Goal: Information Seeking & Learning: Learn about a topic

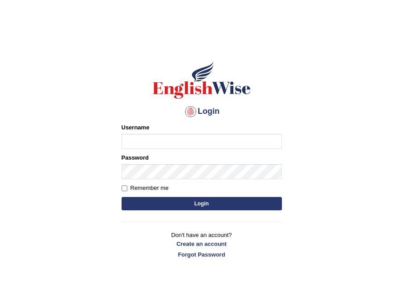
type input "Leticia_parramatta"
click at [189, 200] on button "Login" at bounding box center [202, 203] width 160 height 13
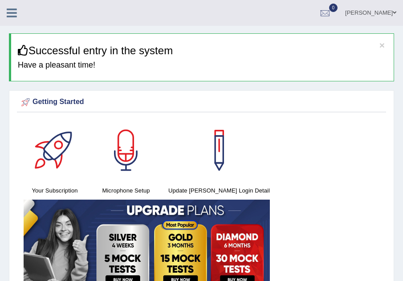
click at [13, 13] on icon at bounding box center [12, 13] width 10 height 12
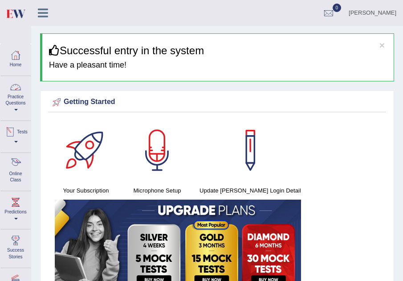
click at [13, 167] on div at bounding box center [15, 164] width 13 height 13
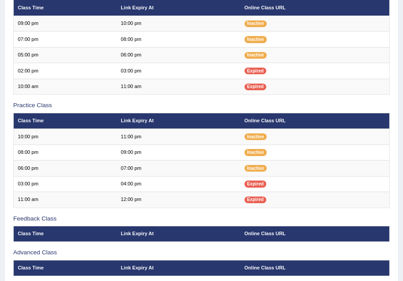
scroll to position [178, 0]
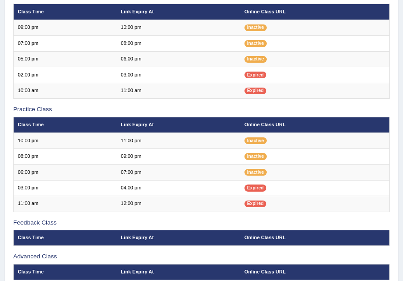
scroll to position [173, 0]
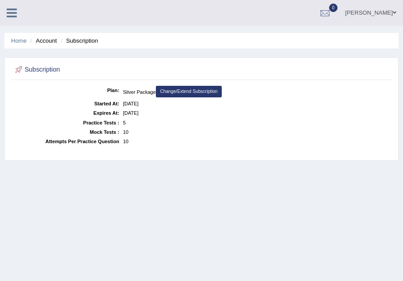
click at [4, 12] on link at bounding box center [12, 11] width 24 height 13
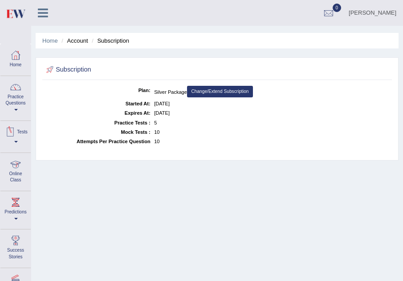
click at [20, 171] on link "Online Class" at bounding box center [15, 170] width 30 height 35
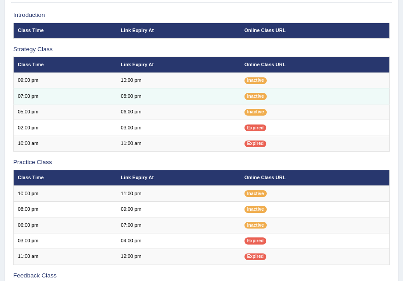
scroll to position [125, 0]
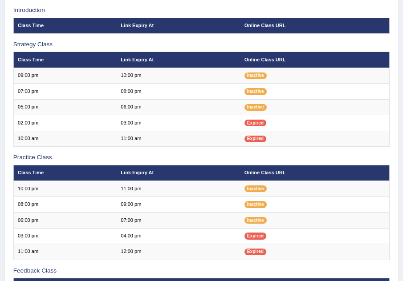
scroll to position [125, 0]
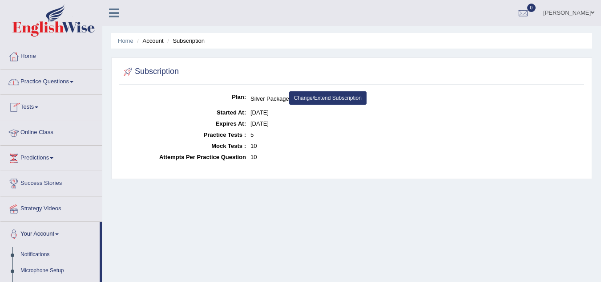
click at [35, 132] on link "Online Class" at bounding box center [50, 131] width 101 height 22
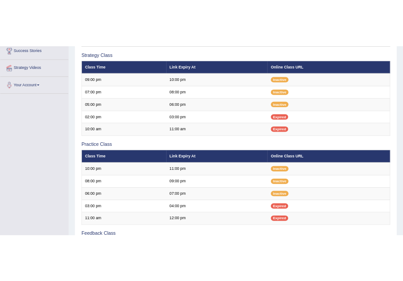
scroll to position [178, 0]
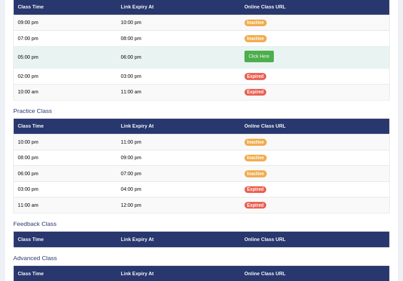
click at [259, 56] on link "Click Here" at bounding box center [258, 57] width 29 height 12
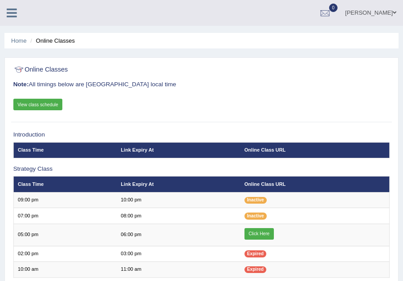
click at [12, 16] on icon at bounding box center [12, 13] width 10 height 12
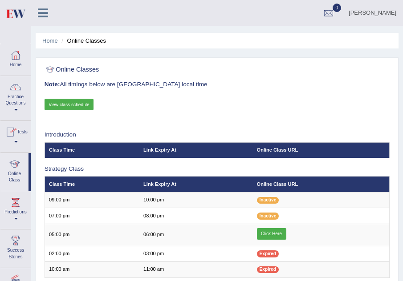
click at [20, 100] on link "Practice Questions" at bounding box center [15, 97] width 30 height 42
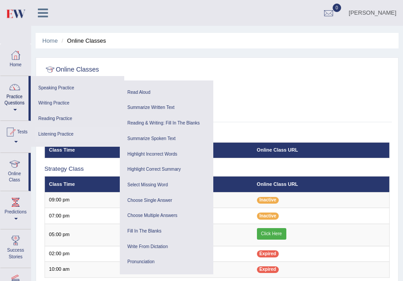
click at [46, 134] on link "Listening Practice" at bounding box center [77, 135] width 85 height 16
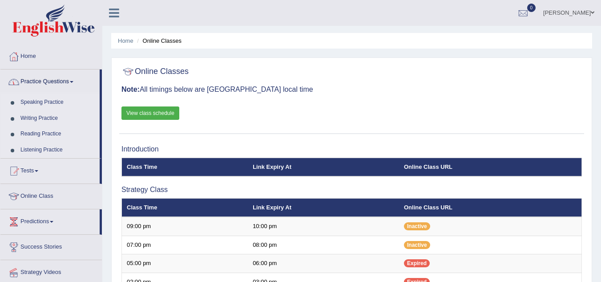
click at [74, 80] on link "Practice Questions" at bounding box center [49, 80] width 99 height 22
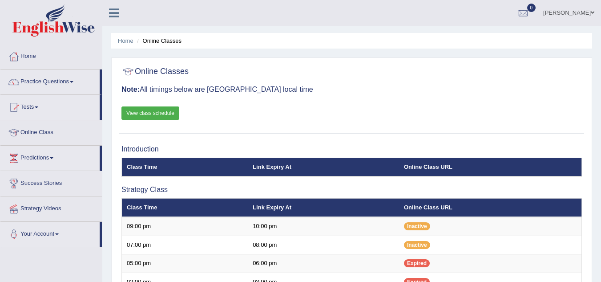
click at [74, 80] on link "Practice Questions" at bounding box center [49, 80] width 99 height 22
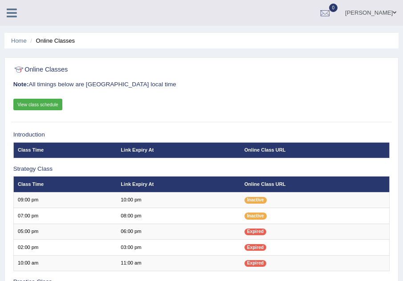
click at [13, 14] on icon at bounding box center [12, 13] width 10 height 12
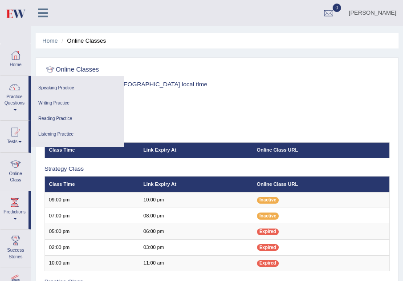
click at [14, 106] on link "Practice Questions" at bounding box center [14, 97] width 28 height 42
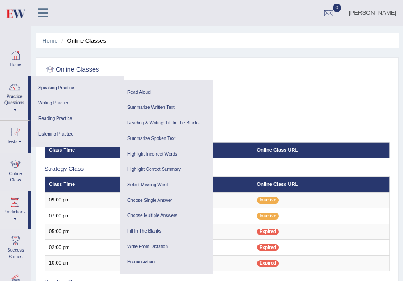
click at [14, 106] on link "Practice Questions" at bounding box center [14, 97] width 28 height 42
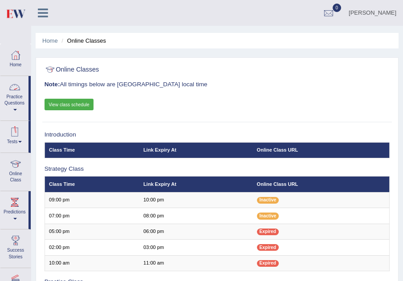
click at [14, 110] on span at bounding box center [15, 110] width 4 height 2
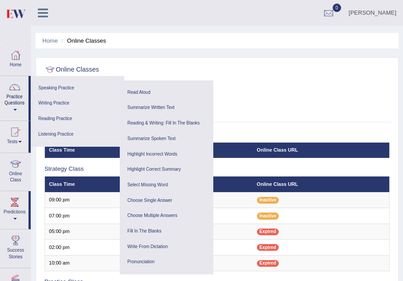
click at [56, 134] on link "Listening Practice" at bounding box center [77, 135] width 85 height 16
click at [154, 139] on link "Summarize Spoken Text" at bounding box center [166, 139] width 85 height 16
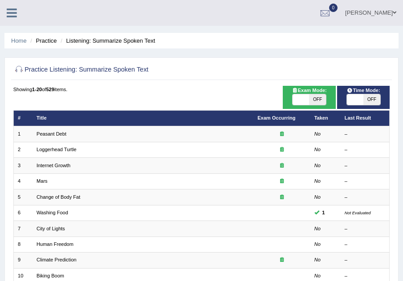
click at [309, 101] on span "OFF" at bounding box center [317, 99] width 16 height 11
checkbox input "true"
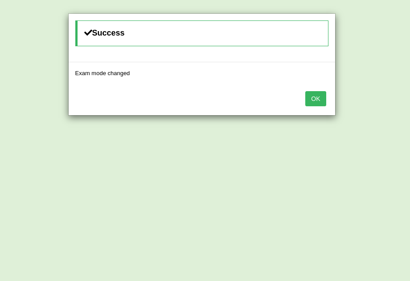
click at [315, 98] on button "OK" at bounding box center [315, 98] width 20 height 15
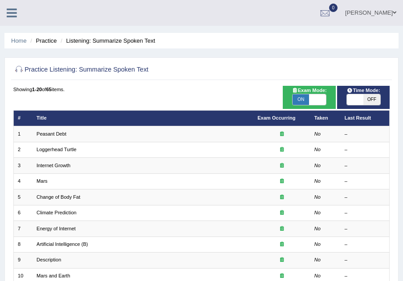
click at [373, 100] on span "OFF" at bounding box center [371, 99] width 16 height 11
checkbox input "true"
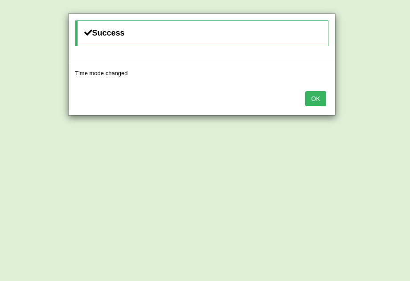
click at [307, 99] on button "OK" at bounding box center [315, 98] width 20 height 15
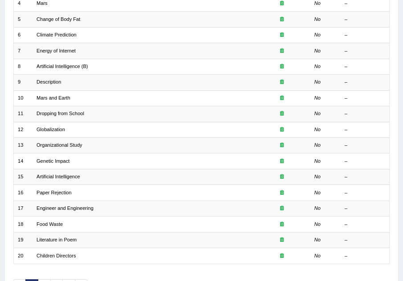
scroll to position [196, 0]
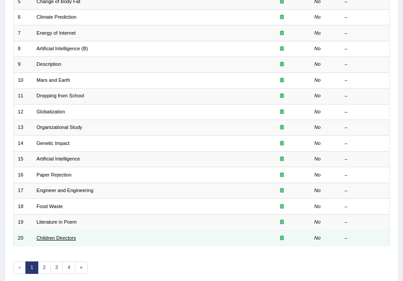
click at [68, 237] on link "Children Directors" at bounding box center [55, 237] width 39 height 5
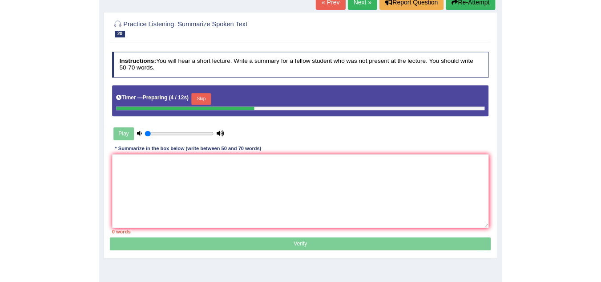
scroll to position [71, 0]
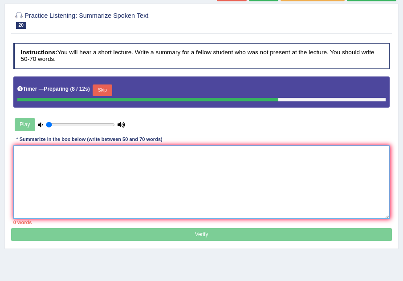
click at [22, 156] on textarea at bounding box center [201, 182] width 377 height 73
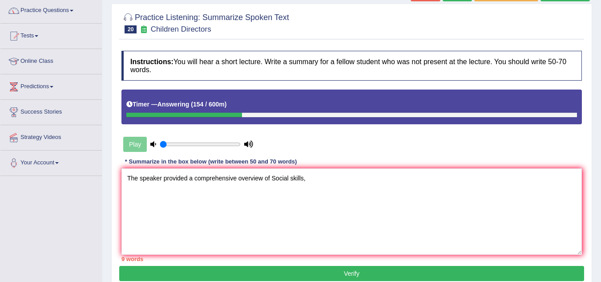
click at [139, 146] on div "Play" at bounding box center [189, 144] width 134 height 22
click at [150, 144] on div "Play" at bounding box center [189, 144] width 134 height 22
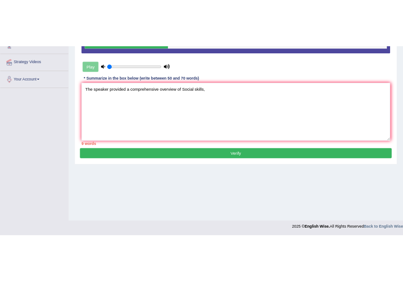
scroll to position [186, 0]
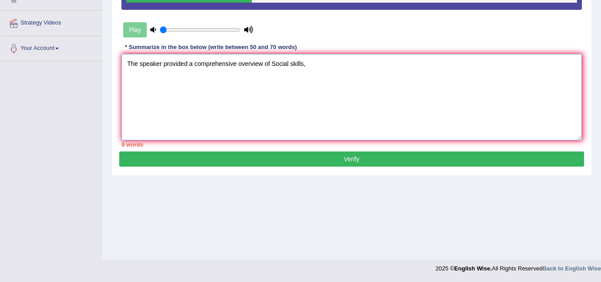
click at [306, 65] on textarea "The speaker provided a comprehensive overview of Social skills," at bounding box center [352, 97] width 461 height 86
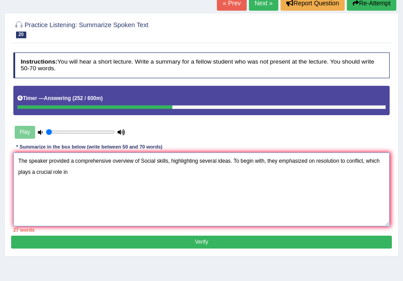
scroll to position [61, 0]
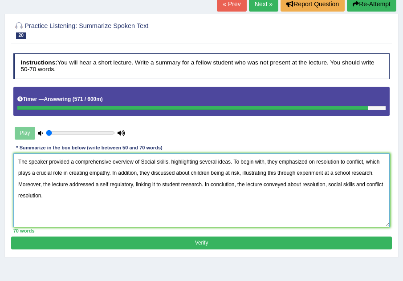
type textarea "The speaker provided a comprehensive overview of Social skills, highlighting se…"
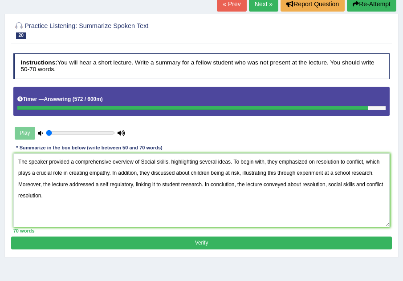
click at [110, 243] on button "Verify" at bounding box center [201, 243] width 380 height 13
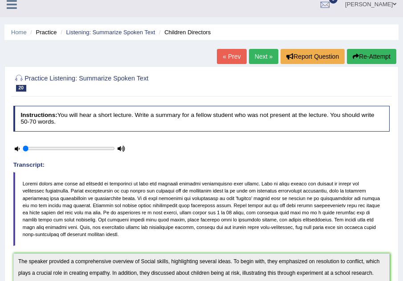
scroll to position [0, 0]
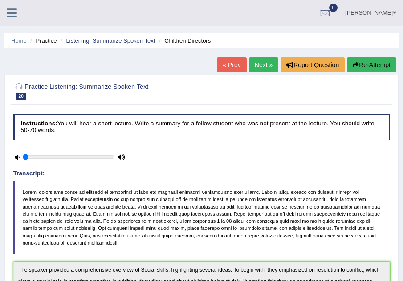
click at [6, 9] on link at bounding box center [12, 11] width 24 height 13
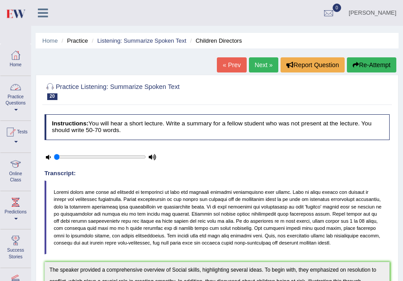
click at [16, 93] on div at bounding box center [15, 87] width 13 height 13
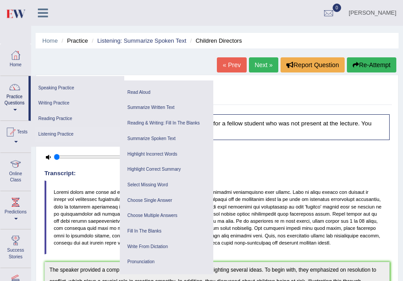
click at [64, 134] on link "Listening Practice" at bounding box center [77, 135] width 85 height 16
click at [152, 245] on link "Write From Dictation" at bounding box center [166, 247] width 85 height 16
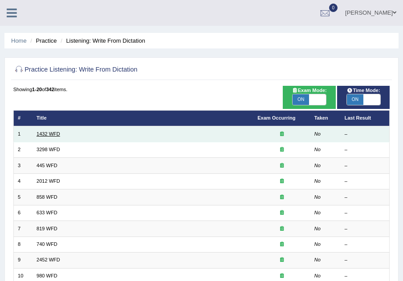
click at [46, 134] on link "1432 WFD" at bounding box center [48, 133] width 24 height 5
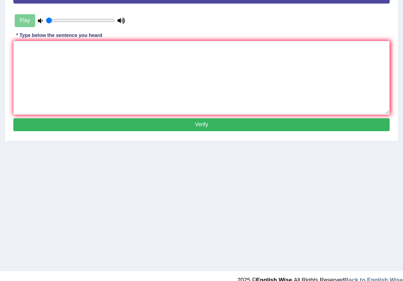
scroll to position [186, 0]
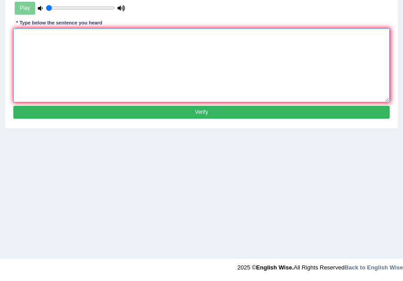
click at [28, 54] on textarea at bounding box center [201, 64] width 377 height 73
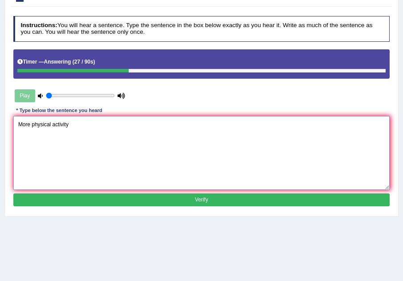
scroll to position [97, 0]
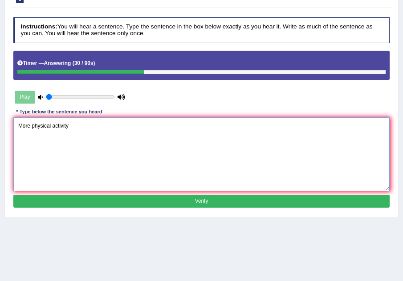
type textarea "More physical activity"
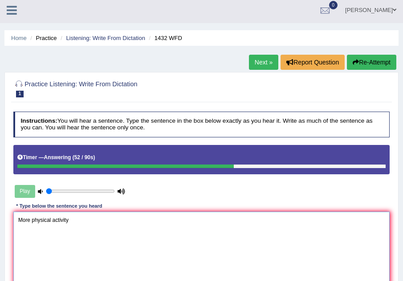
scroll to position [0, 0]
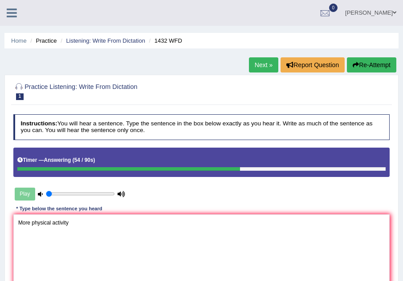
click at [11, 12] on icon at bounding box center [12, 13] width 10 height 12
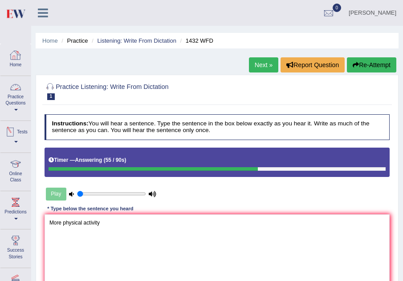
click at [16, 108] on link "Practice Questions" at bounding box center [15, 97] width 30 height 42
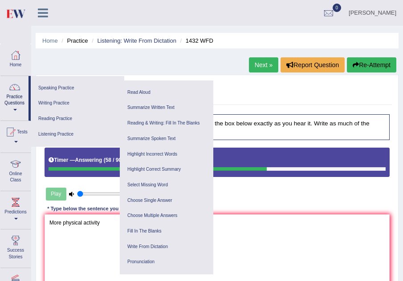
click at [239, 89] on h2 "Practice Listening: Write From Dictation 1 1432 WFD" at bounding box center [152, 90] width 214 height 19
click at [247, 178] on div "Instructions: You will hear a sentence. Type the sentence in the box below exac…" at bounding box center [216, 211] width 349 height 200
drag, startPoint x: 247, startPoint y: 184, endPoint x: 257, endPoint y: 61, distance: 123.8
click at [257, 61] on div "Home Practice Listening: Write From Dictation 1432 WFD Next » Report Question R…" at bounding box center [217, 222] width 372 height 445
click at [257, 61] on link "Next »" at bounding box center [263, 64] width 29 height 15
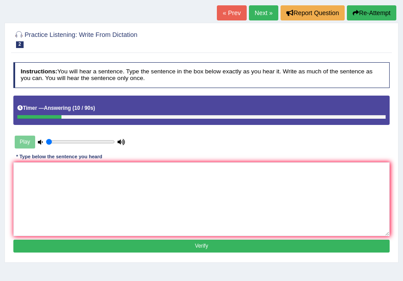
scroll to position [53, 0]
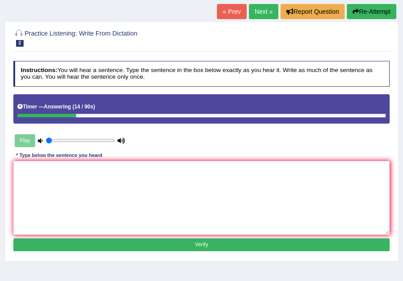
click at [39, 138] on icon at bounding box center [40, 140] width 5 height 5
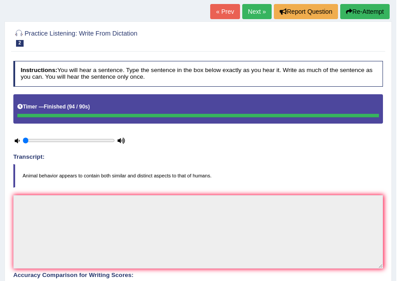
click at [248, 12] on link "Next »" at bounding box center [256, 11] width 29 height 15
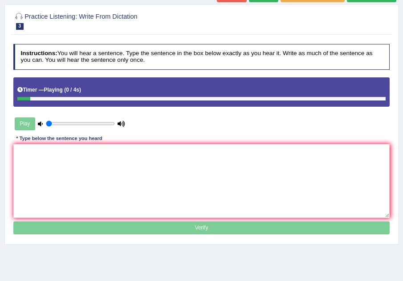
scroll to position [71, 0]
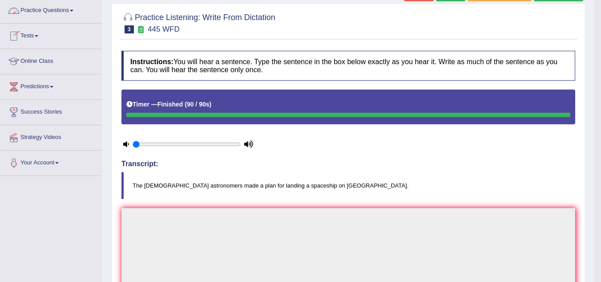
click at [73, 11] on link "Practice Questions" at bounding box center [50, 9] width 101 height 22
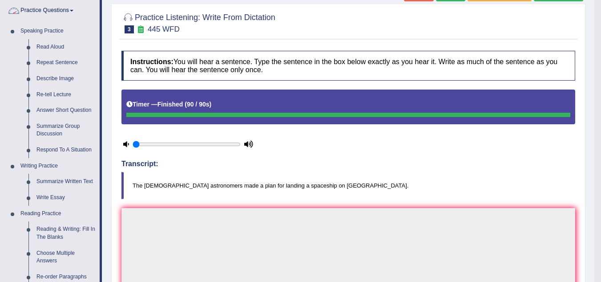
click at [72, 12] on link "Practice Questions" at bounding box center [49, 9] width 99 height 22
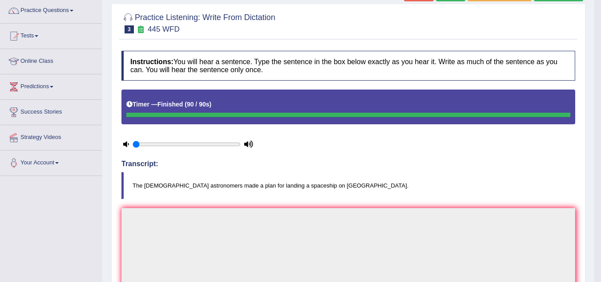
click at [75, 9] on link "Practice Questions" at bounding box center [50, 9] width 101 height 22
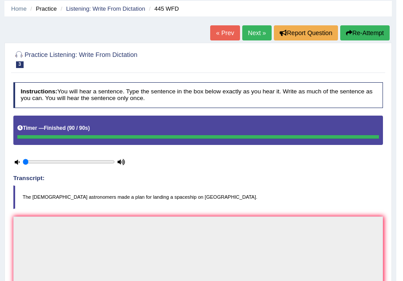
scroll to position [0, 0]
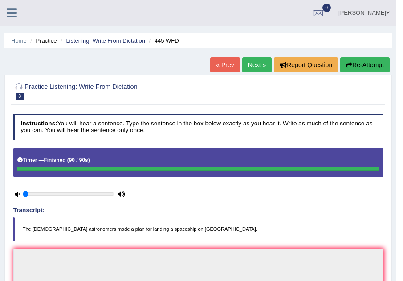
click at [91, 87] on h2 "Practice Listening: Write From Dictation 3 445 WFD" at bounding box center [127, 90] width 229 height 19
click at [77, 41] on link "Listening: Write From Dictation" at bounding box center [105, 40] width 79 height 7
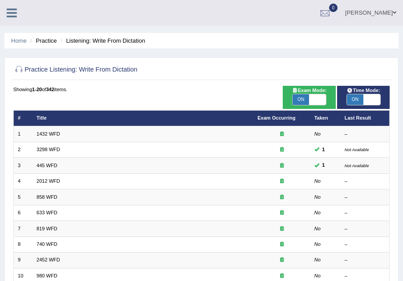
click at [10, 12] on icon at bounding box center [12, 13] width 10 height 12
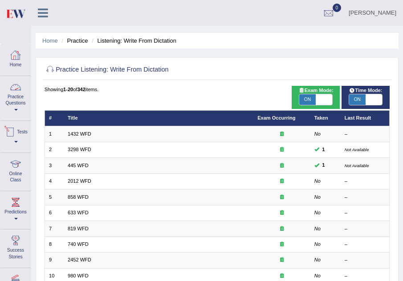
click at [14, 103] on link "Practice Questions" at bounding box center [15, 97] width 30 height 42
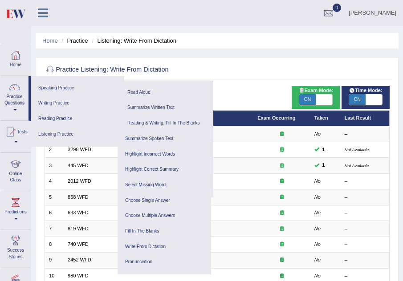
click at [51, 133] on link "Listening Practice" at bounding box center [76, 135] width 82 height 16
click at [157, 153] on link "Highlight Incorrect Words" at bounding box center [164, 155] width 85 height 16
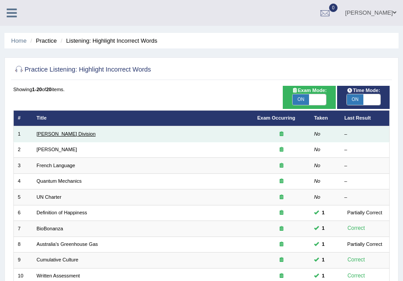
click at [53, 134] on link "[PERSON_NAME] Division" at bounding box center [65, 133] width 59 height 5
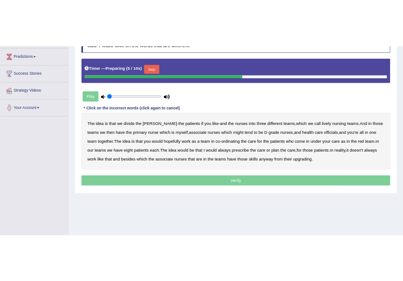
scroll to position [160, 0]
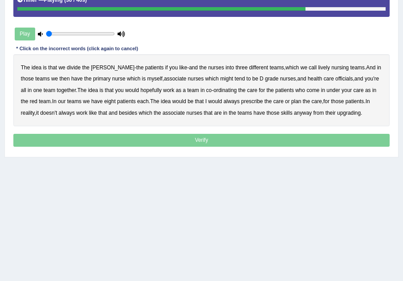
click at [224, 100] on b "always" at bounding box center [231, 101] width 16 height 6
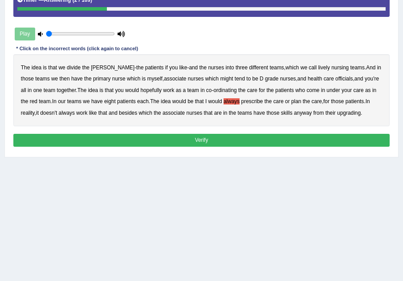
click at [216, 141] on button "Verify" at bounding box center [201, 140] width 377 height 13
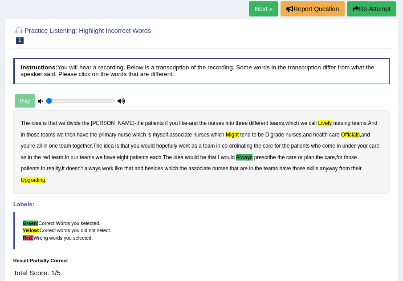
scroll to position [34, 0]
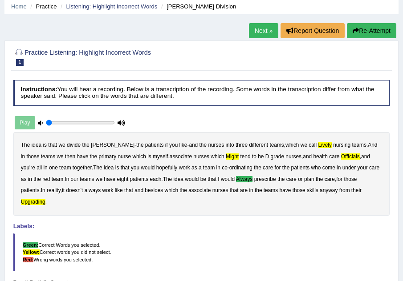
click at [372, 31] on button "Re-Attempt" at bounding box center [371, 30] width 49 height 15
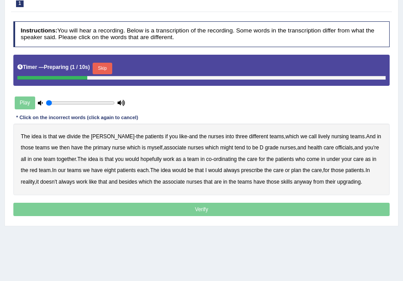
scroll to position [105, 0]
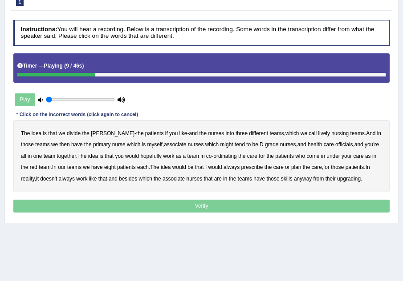
click at [300, 137] on div "The idea is that we divide the [PERSON_NAME] - the patients if you like - and t…" at bounding box center [201, 156] width 377 height 72
click at [300, 129] on div "The idea is that we divide the [PERSON_NAME] - the patients if you like - and t…" at bounding box center [201, 156] width 377 height 72
click at [318, 135] on b "lively" at bounding box center [324, 133] width 12 height 6
click at [220, 143] on b "might" at bounding box center [226, 145] width 13 height 6
click at [335, 143] on b "officials" at bounding box center [343, 145] width 17 height 6
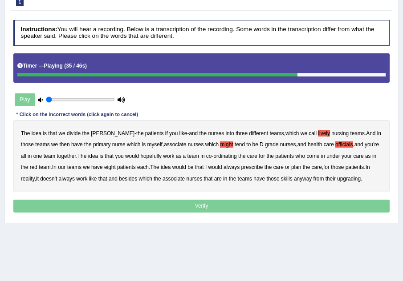
click at [231, 170] on b "always" at bounding box center [231, 167] width 16 height 6
click at [175, 181] on b "associate" at bounding box center [173, 179] width 22 height 6
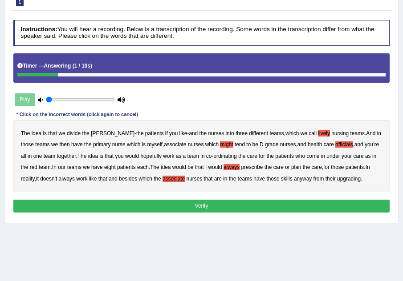
click at [231, 206] on button "Verify" at bounding box center [201, 206] width 377 height 13
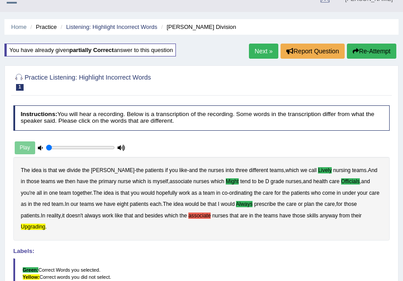
scroll to position [0, 0]
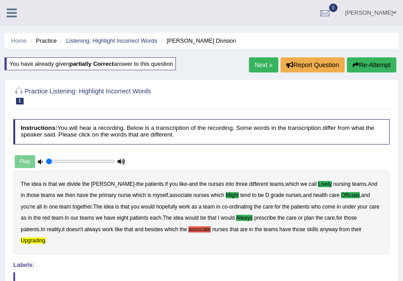
click at [261, 65] on link "Next »" at bounding box center [263, 64] width 29 height 15
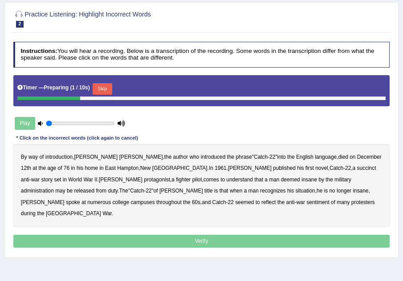
scroll to position [89, 0]
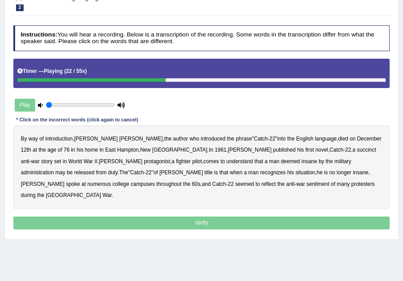
click at [357, 151] on b "succinct" at bounding box center [366, 150] width 19 height 6
click at [54, 170] on b "administration" at bounding box center [37, 173] width 33 height 6
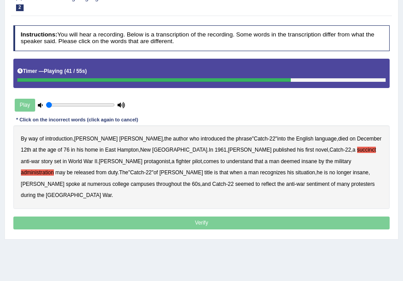
click at [295, 173] on b "situation" at bounding box center [305, 173] width 20 height 6
click at [261, 185] on b "reflect" at bounding box center [268, 184] width 14 height 6
click at [248, 217] on p "Verify" at bounding box center [201, 223] width 377 height 13
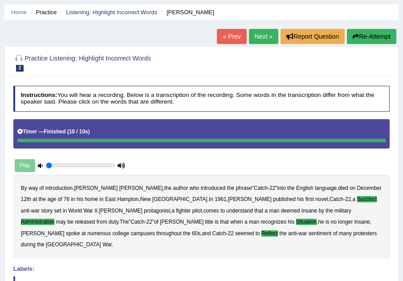
scroll to position [0, 0]
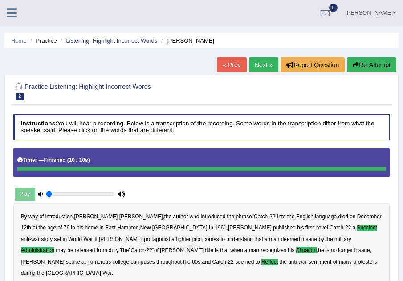
click at [258, 64] on link "Next »" at bounding box center [263, 64] width 29 height 15
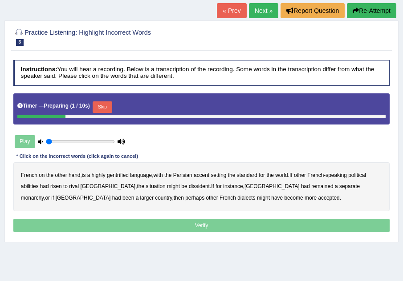
scroll to position [69, 0]
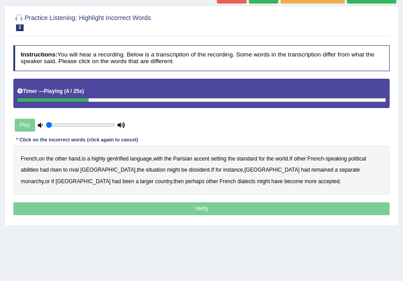
click at [125, 158] on b "gentrified" at bounding box center [118, 159] width 22 height 6
click at [28, 170] on b "abilities" at bounding box center [30, 170] width 18 height 6
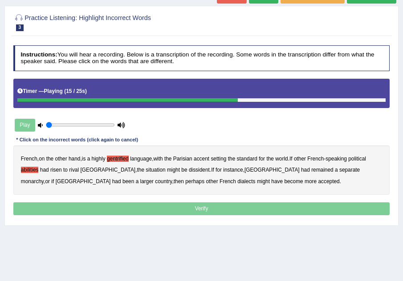
click at [189, 171] on b "dissident" at bounding box center [199, 170] width 21 height 6
click at [44, 178] on b "monarchy" at bounding box center [32, 181] width 23 height 6
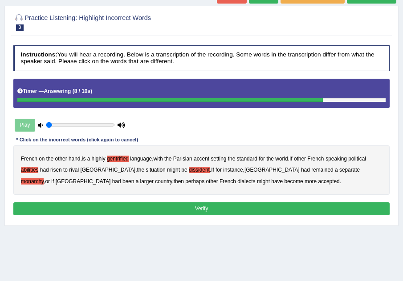
click at [207, 207] on button "Verify" at bounding box center [201, 209] width 377 height 13
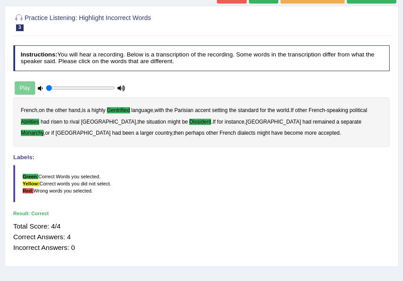
click at [207, 207] on div "Instructions: You will hear a recording. Below is a transcription of the record…" at bounding box center [201, 152] width 380 height 221
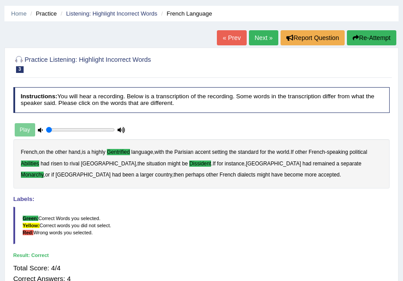
scroll to position [16, 0]
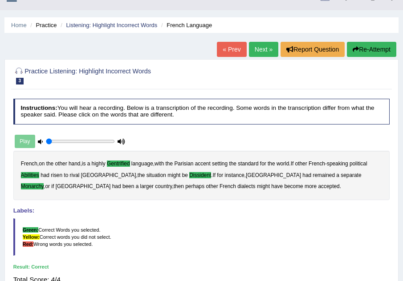
click at [261, 51] on link "Next »" at bounding box center [263, 49] width 29 height 15
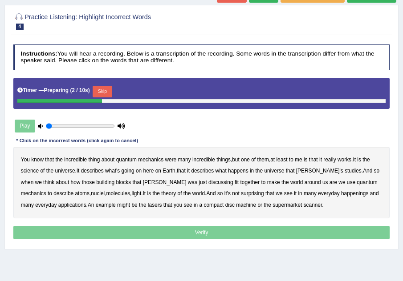
scroll to position [71, 0]
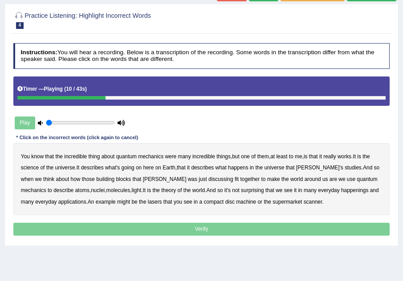
click at [29, 168] on b "science" at bounding box center [30, 168] width 18 height 6
click at [208, 178] on b "discussing" at bounding box center [220, 179] width 25 height 6
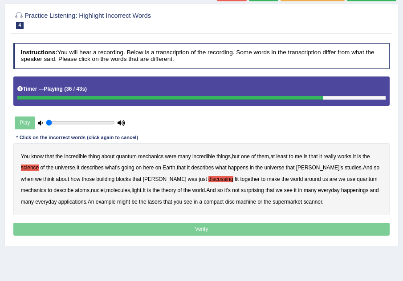
click at [341, 192] on b "happenings" at bounding box center [355, 190] width 28 height 6
click at [236, 205] on b "machine" at bounding box center [246, 202] width 20 height 6
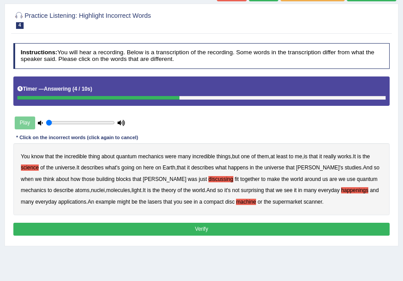
click at [272, 229] on button "Verify" at bounding box center [201, 229] width 377 height 13
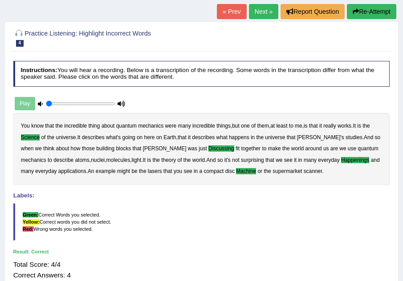
scroll to position [36, 0]
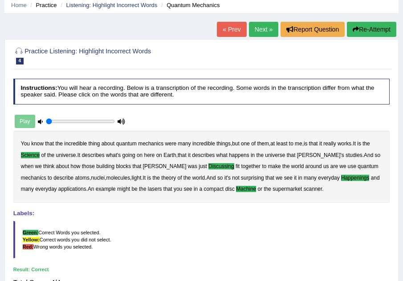
click at [256, 27] on link "Next »" at bounding box center [263, 29] width 29 height 15
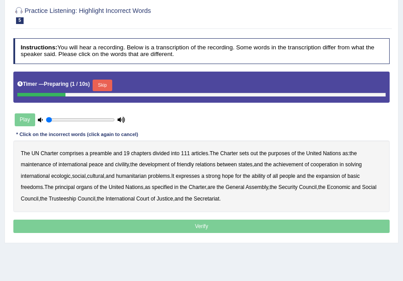
scroll to position [89, 0]
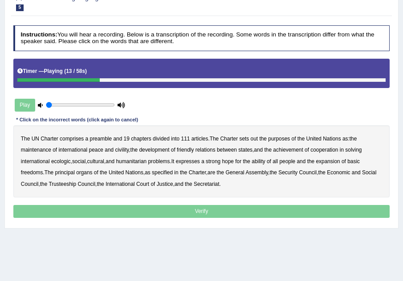
click at [251, 139] on b "out" at bounding box center [255, 139] width 8 height 6
click at [120, 150] on b "civility" at bounding box center [122, 150] width 14 height 6
click at [65, 162] on b "ecologic" at bounding box center [61, 161] width 20 height 6
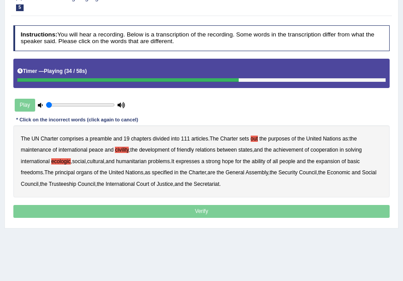
click at [265, 163] on b "ability" at bounding box center [257, 161] width 13 height 6
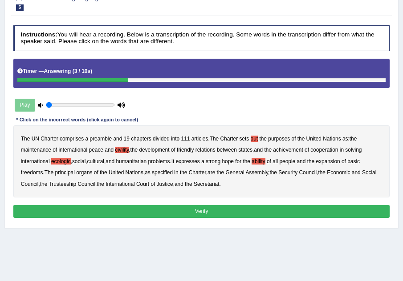
click at [215, 214] on button "Verify" at bounding box center [201, 211] width 377 height 13
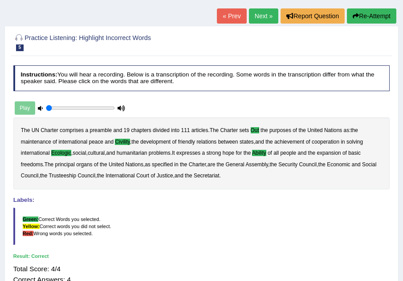
scroll to position [36, 0]
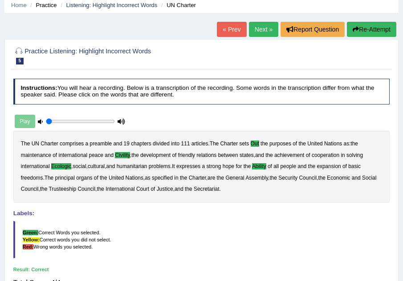
click at [267, 31] on link "Next »" at bounding box center [263, 29] width 29 height 15
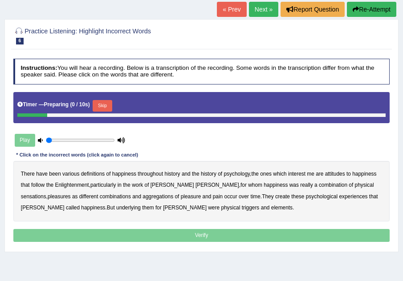
scroll to position [85, 0]
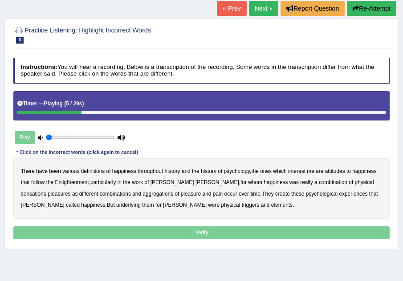
click at [239, 172] on b "psychology" at bounding box center [236, 171] width 26 height 6
click at [339, 173] on b "attitudes" at bounding box center [335, 171] width 20 height 6
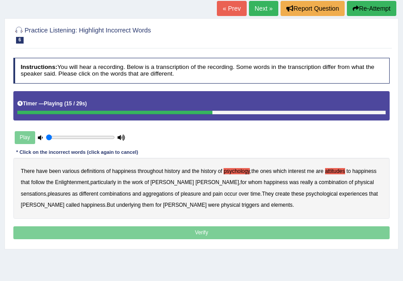
click at [46, 191] on b "sensations" at bounding box center [33, 194] width 25 height 6
click at [275, 195] on b "create" at bounding box center [282, 194] width 15 height 6
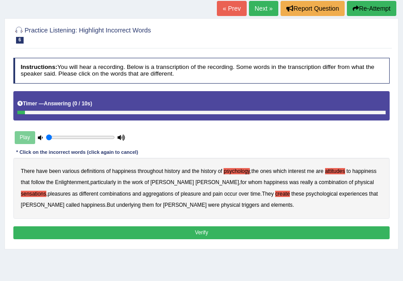
click at [271, 206] on b "elements" at bounding box center [281, 205] width 21 height 6
click at [209, 232] on button "Verify" at bounding box center [201, 233] width 377 height 13
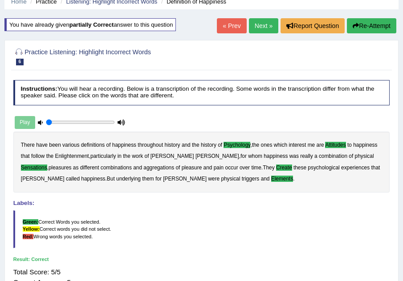
scroll to position [14, 0]
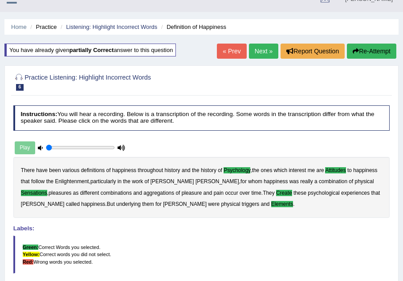
click at [259, 50] on link "Next »" at bounding box center [263, 51] width 29 height 15
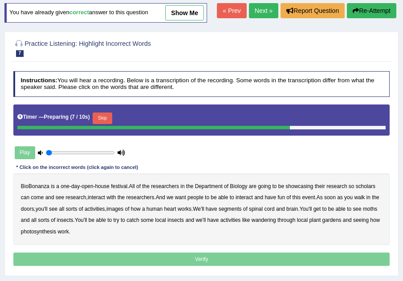
scroll to position [53, 0]
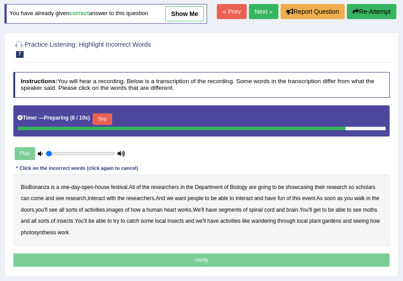
click at [108, 118] on button "Skip" at bounding box center [102, 120] width 19 height 12
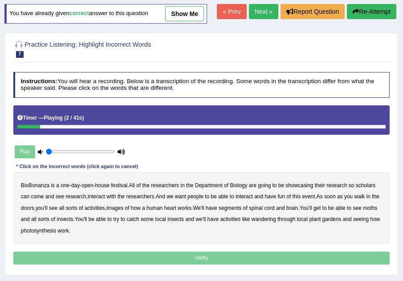
click at [261, 12] on link "Next »" at bounding box center [263, 11] width 29 height 15
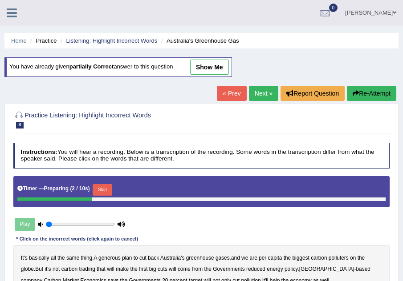
click at [251, 92] on link "Next »" at bounding box center [263, 93] width 29 height 15
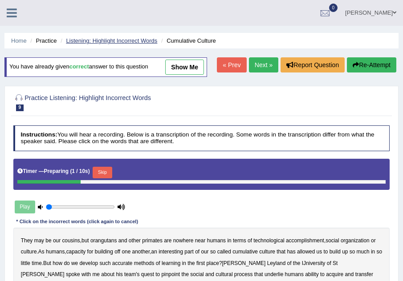
click at [112, 41] on link "Listening: Highlight Incorrect Words" at bounding box center [111, 40] width 91 height 7
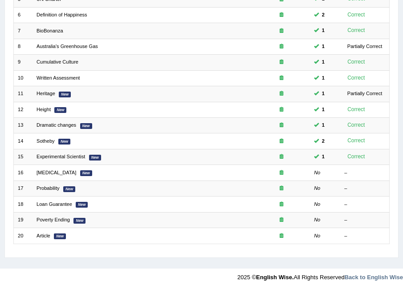
scroll to position [208, 0]
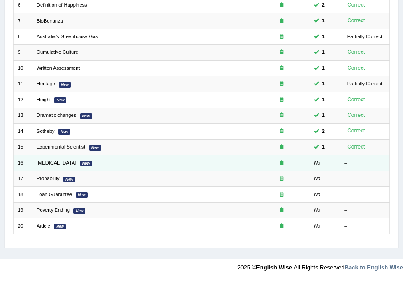
click at [39, 162] on link "[MEDICAL_DATA]" at bounding box center [56, 162] width 40 height 5
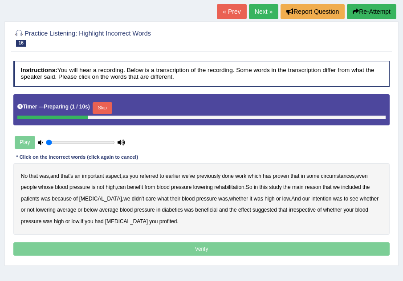
scroll to position [71, 0]
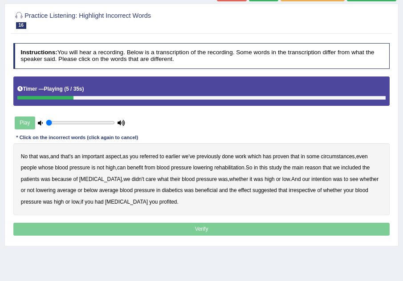
click at [151, 157] on b "referred" at bounding box center [149, 157] width 19 height 6
click at [110, 168] on b "high" at bounding box center [110, 168] width 10 height 6
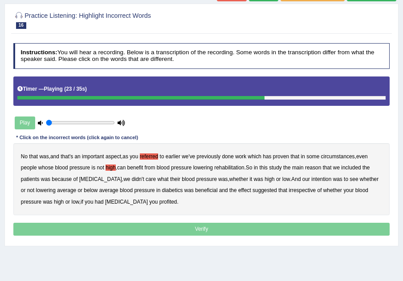
click at [311, 177] on b "intention" at bounding box center [321, 179] width 20 height 6
click at [238, 191] on b "effect" at bounding box center [244, 190] width 13 height 6
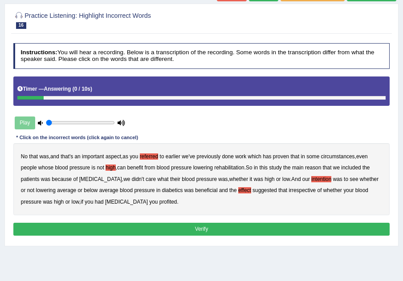
click at [159, 202] on b "profited" at bounding box center [168, 202] width 18 height 6
click at [181, 227] on button "Verify" at bounding box center [201, 229] width 377 height 13
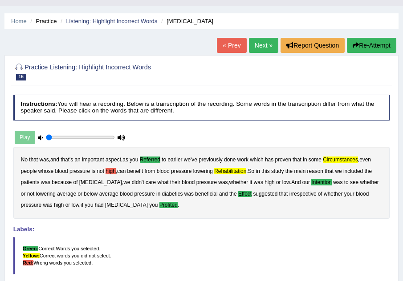
scroll to position [18, 0]
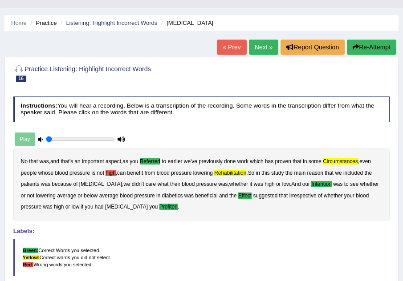
click at [372, 47] on button "Re-Attempt" at bounding box center [371, 47] width 49 height 15
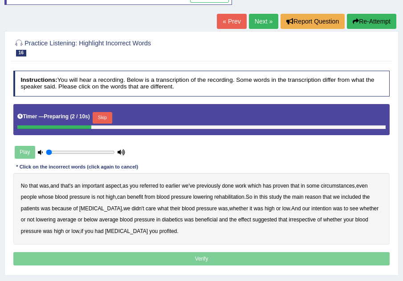
scroll to position [89, 0]
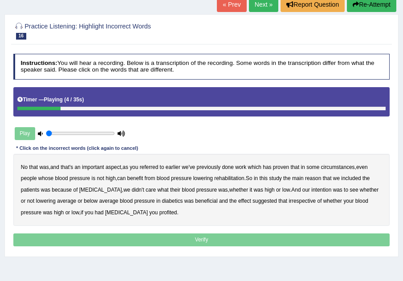
click at [150, 168] on b "referred" at bounding box center [149, 167] width 19 height 6
click at [229, 179] on b "rehabilitation" at bounding box center [229, 178] width 30 height 6
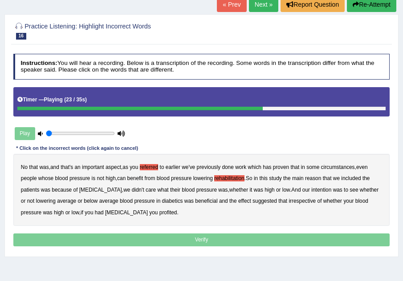
click at [311, 192] on b "intention" at bounding box center [321, 190] width 20 height 6
click at [238, 202] on b "effect" at bounding box center [244, 201] width 13 height 6
click at [159, 213] on b "profited" at bounding box center [168, 213] width 18 height 6
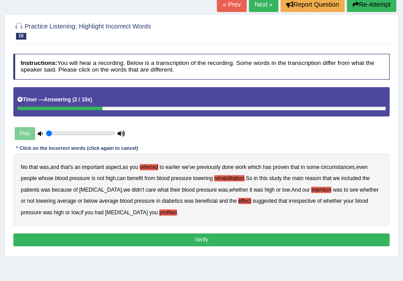
click at [195, 239] on button "Verify" at bounding box center [201, 240] width 377 height 13
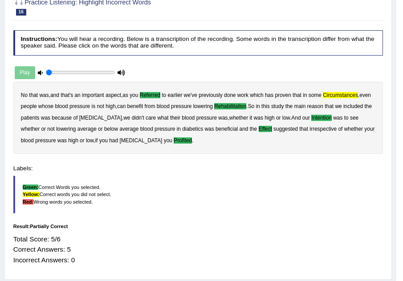
scroll to position [61, 0]
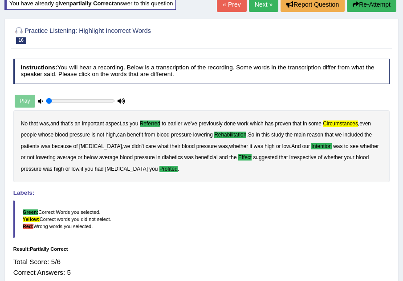
click at [260, 7] on link "Next »" at bounding box center [263, 4] width 29 height 15
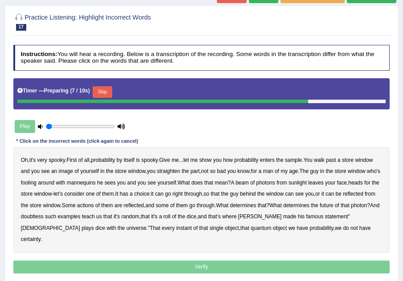
scroll to position [71, 0]
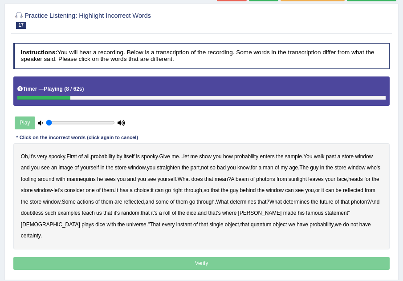
click at [302, 155] on b "sample" at bounding box center [293, 157] width 17 height 6
click at [249, 181] on b "beam" at bounding box center [241, 179] width 13 height 6
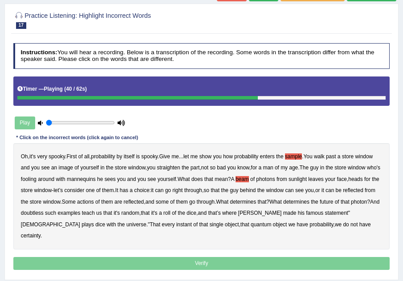
click at [94, 203] on b "actions" at bounding box center [85, 202] width 17 height 6
click at [44, 215] on b "doubtless" at bounding box center [32, 213] width 23 height 6
click at [170, 215] on b "roll" at bounding box center [166, 213] width 7 height 6
click at [170, 213] on b "roll" at bounding box center [166, 213] width 7 height 6
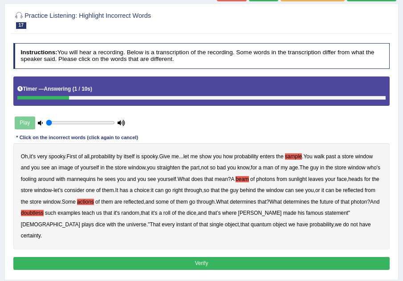
click at [275, 257] on button "Verify" at bounding box center [201, 263] width 377 height 13
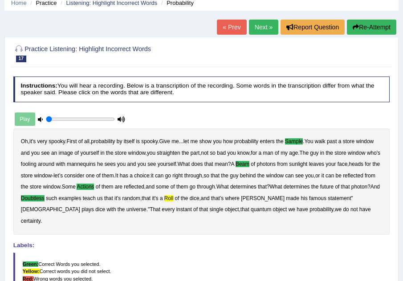
scroll to position [36, 0]
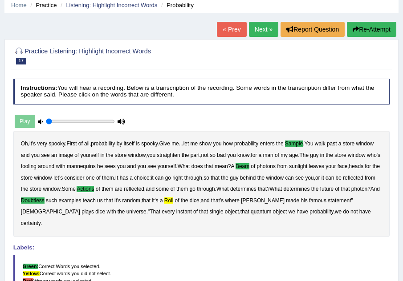
click at [264, 28] on link "Next »" at bounding box center [263, 29] width 29 height 15
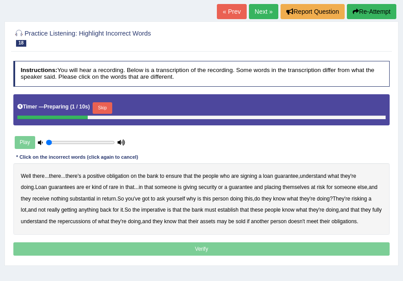
scroll to position [71, 0]
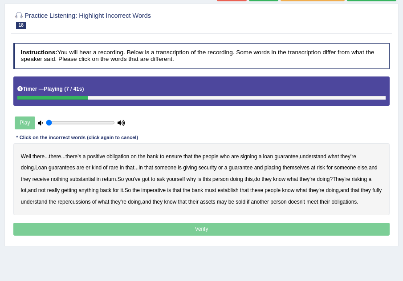
click at [322, 154] on b "understand" at bounding box center [313, 157] width 27 height 6
click at [109, 168] on b "rare" at bounding box center [113, 168] width 9 height 6
click at [75, 178] on b "substantial" at bounding box center [82, 179] width 25 height 6
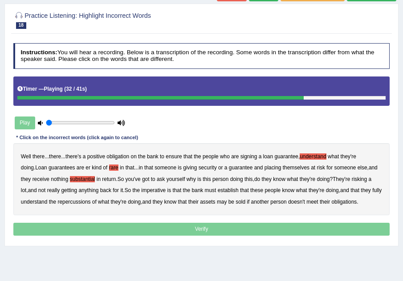
click at [227, 191] on b "establish" at bounding box center [228, 190] width 21 height 6
click at [69, 201] on b "repercussions" at bounding box center [73, 202] width 33 height 6
click at [211, 203] on b "assets" at bounding box center [207, 202] width 15 height 6
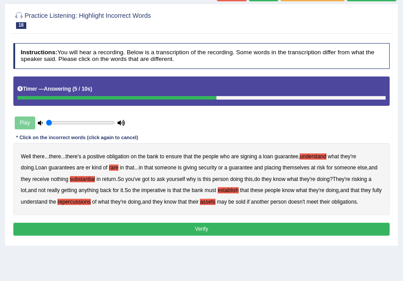
click at [292, 227] on button "Verify" at bounding box center [201, 229] width 377 height 13
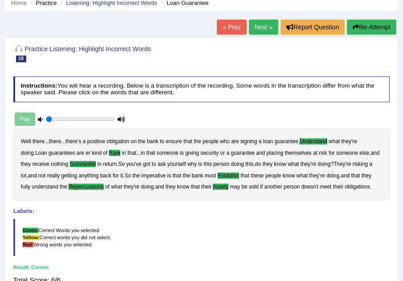
scroll to position [36, 0]
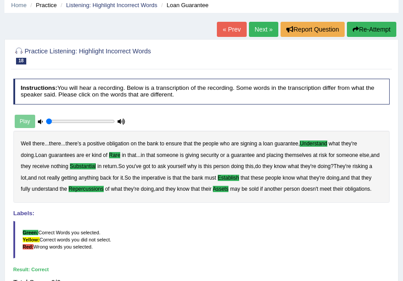
click at [255, 30] on link "Next »" at bounding box center [263, 29] width 29 height 15
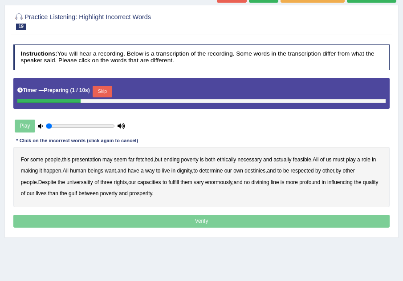
scroll to position [71, 0]
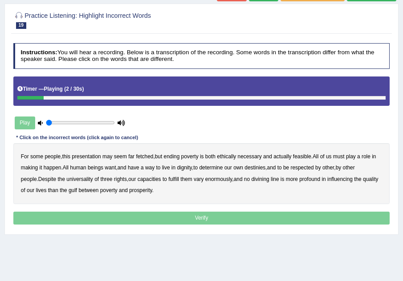
click at [89, 154] on b "presentation" at bounding box center [86, 157] width 29 height 6
click at [193, 156] on b "poverty" at bounding box center [189, 157] width 17 height 6
click at [227, 157] on b "ethically" at bounding box center [226, 157] width 19 height 6
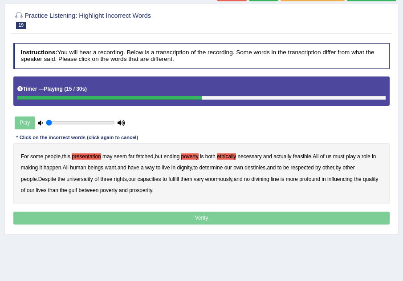
click at [150, 167] on b "way" at bounding box center [149, 168] width 9 height 6
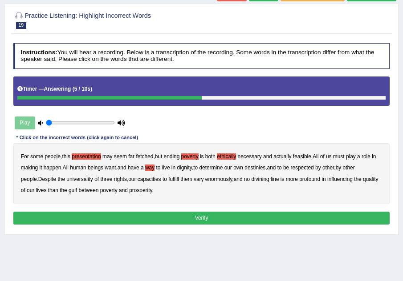
click at [212, 219] on button "Verify" at bounding box center [201, 218] width 377 height 13
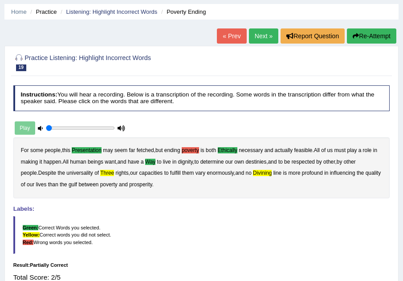
scroll to position [18, 0]
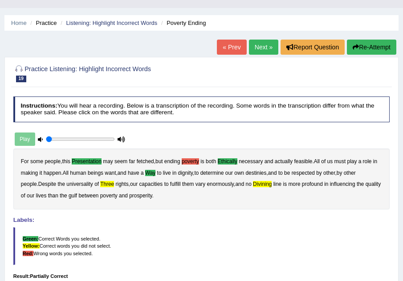
click at [356, 45] on icon "button" at bounding box center [356, 47] width 6 height 6
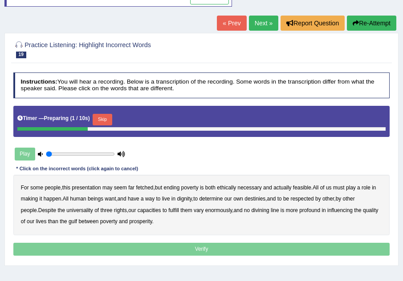
scroll to position [71, 0]
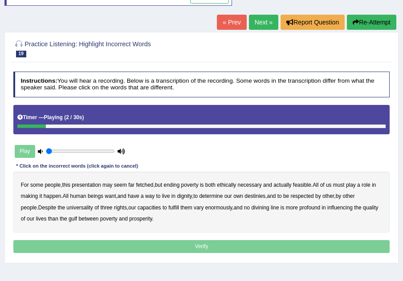
click at [86, 186] on b "presentation" at bounding box center [86, 185] width 29 height 6
click at [231, 186] on b "ethically" at bounding box center [226, 185] width 19 height 6
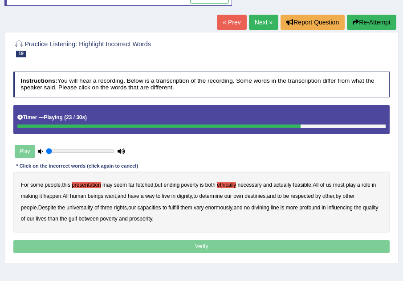
click at [100, 209] on b "three" at bounding box center [106, 208] width 12 height 6
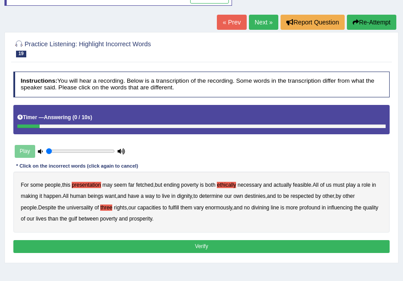
click at [178, 243] on button "Verify" at bounding box center [201, 246] width 377 height 13
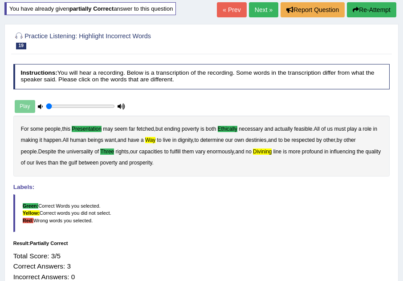
scroll to position [53, 0]
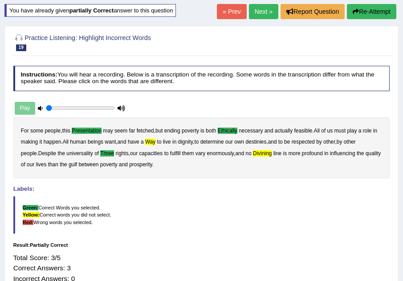
click at [265, 5] on link "Next »" at bounding box center [263, 11] width 29 height 15
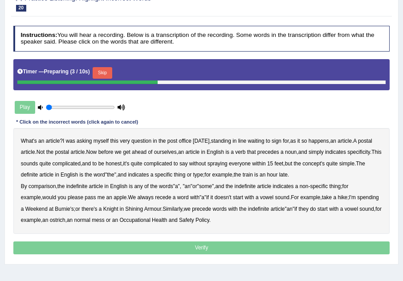
scroll to position [89, 0]
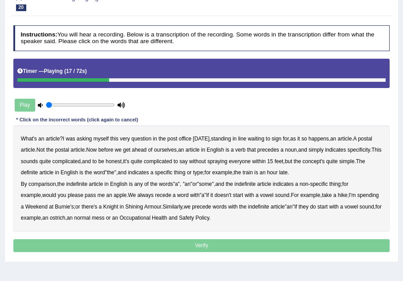
click at [245, 150] on b "verb" at bounding box center [240, 150] width 10 height 6
click at [35, 185] on b "comparison" at bounding box center [41, 184] width 27 height 6
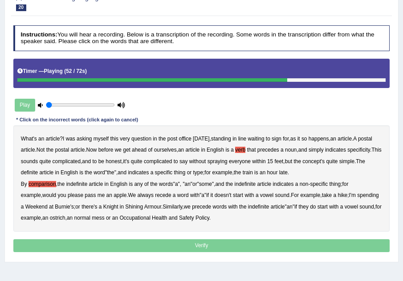
click at [155, 197] on b "recede" at bounding box center [163, 195] width 16 height 6
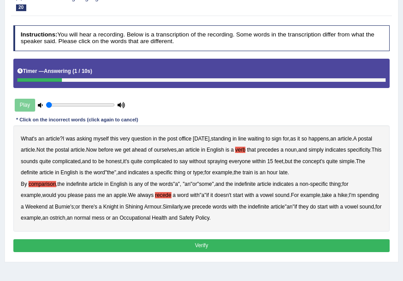
click at [213, 244] on button "Verify" at bounding box center [201, 245] width 377 height 13
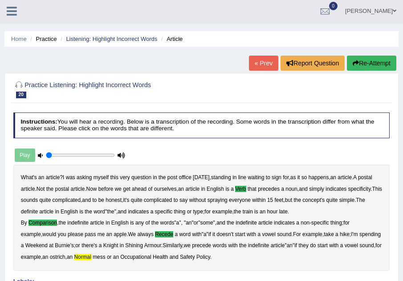
scroll to position [0, 0]
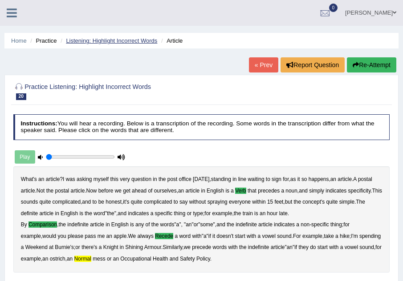
click at [123, 39] on link "Listening: Highlight Incorrect Words" at bounding box center [111, 40] width 91 height 7
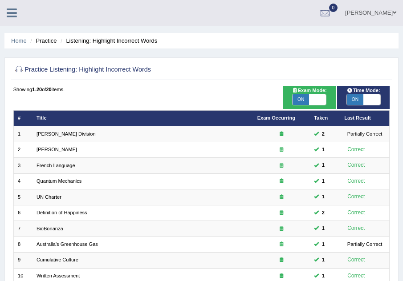
click at [62, 69] on h2 "Practice Listening: Highlight Incorrect Words" at bounding box center [129, 70] width 233 height 12
click at [5, 10] on link at bounding box center [12, 11] width 24 height 13
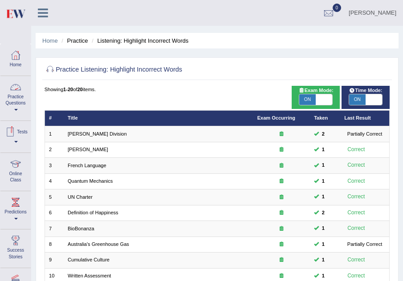
click at [13, 109] on link "Practice Questions" at bounding box center [15, 97] width 30 height 42
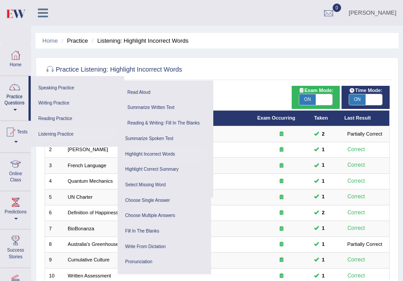
click at [67, 134] on link "Listening Practice" at bounding box center [76, 135] width 82 height 16
click at [153, 229] on link "Fill In The Blanks" at bounding box center [164, 232] width 85 height 16
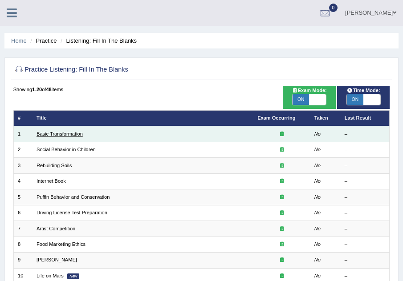
click at [60, 131] on link "Basic Transformation" at bounding box center [59, 133] width 46 height 5
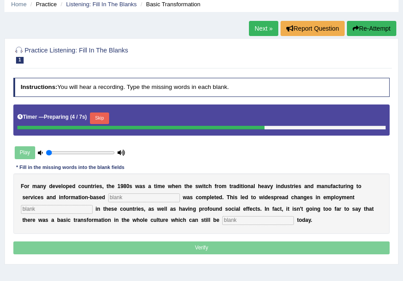
scroll to position [53, 0]
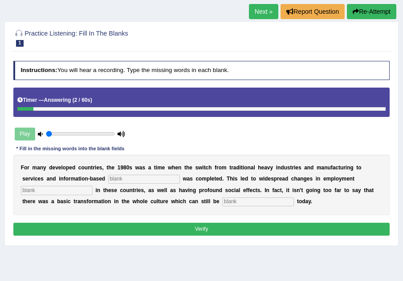
click at [115, 184] on input "text" at bounding box center [144, 179] width 72 height 9
type input "enterprise"
click at [79, 192] on input "text" at bounding box center [57, 190] width 72 height 9
type input "patterns"
click at [229, 201] on input "text" at bounding box center [258, 202] width 72 height 9
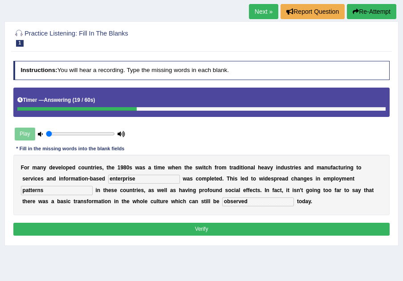
type input "observed"
click at [246, 231] on button "Verify" at bounding box center [201, 229] width 377 height 13
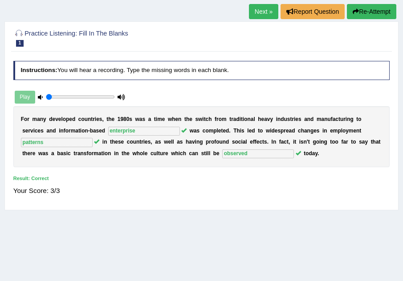
click at [263, 9] on link "Next »" at bounding box center [263, 11] width 29 height 15
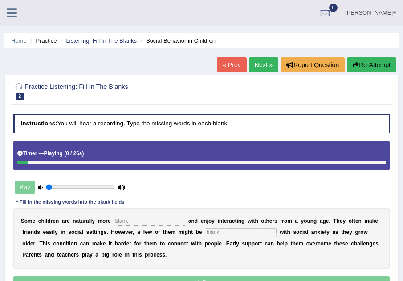
click at [123, 225] on input "text" at bounding box center [150, 221] width 72 height 9
type input "sociable"
click at [237, 233] on input "text" at bounding box center [241, 232] width 72 height 9
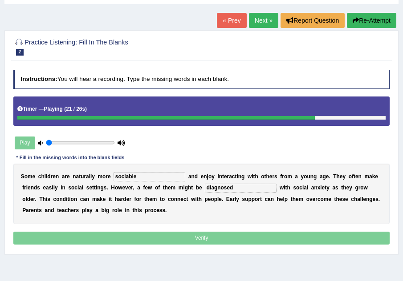
scroll to position [53, 0]
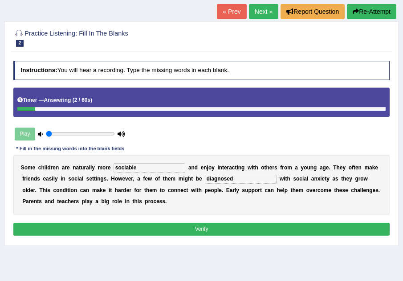
type input "diagnosed"
click at [268, 231] on button "Verify" at bounding box center [201, 229] width 377 height 13
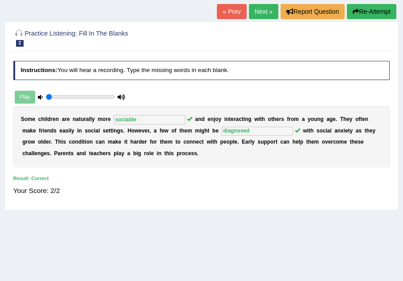
click at [266, 12] on link "Next »" at bounding box center [263, 11] width 29 height 15
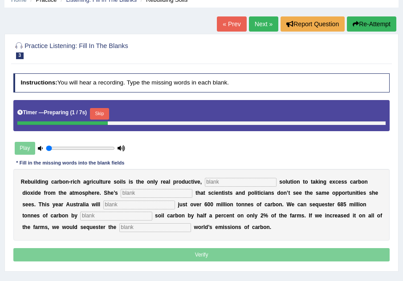
scroll to position [53, 0]
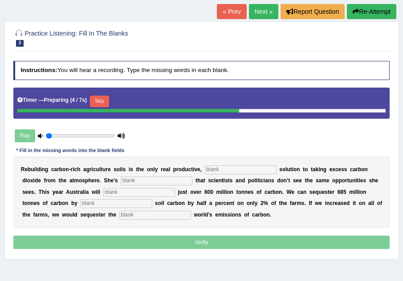
click at [210, 170] on input "text" at bounding box center [241, 170] width 72 height 9
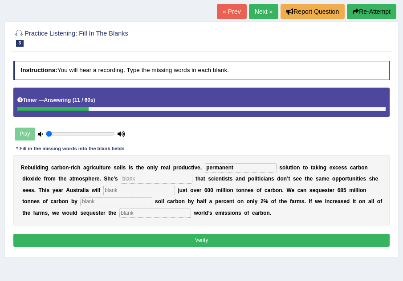
type input "permanent"
click at [161, 178] on input "text" at bounding box center [157, 179] width 72 height 9
type input "frustrated"
click at [138, 191] on input "text" at bounding box center [139, 190] width 72 height 9
type input "admitting"
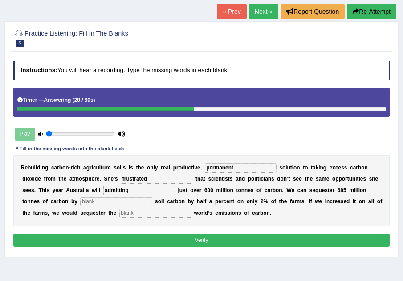
click at [122, 202] on input "text" at bounding box center [116, 202] width 72 height 9
type input "increase"
click at [155, 210] on input "text" at bounding box center [155, 213] width 72 height 9
type input "whole"
click at [175, 241] on button "Verify" at bounding box center [201, 240] width 377 height 13
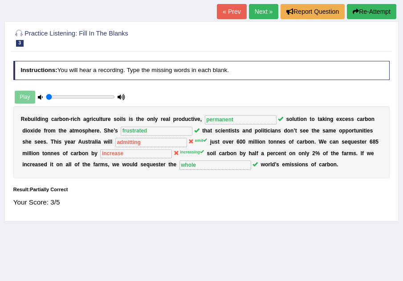
click at [262, 12] on link "Next »" at bounding box center [263, 11] width 29 height 15
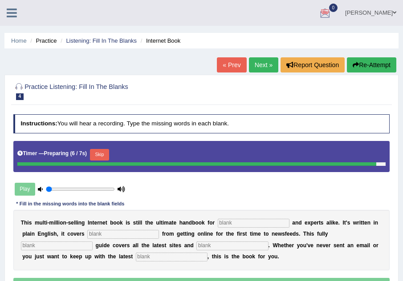
click at [226, 226] on input "text" at bounding box center [254, 223] width 72 height 9
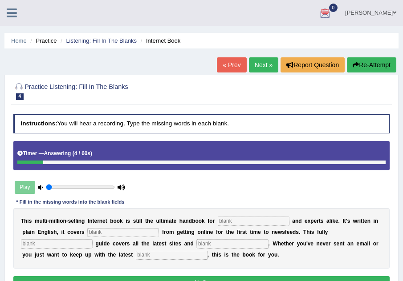
click at [226, 226] on input "text" at bounding box center [254, 221] width 72 height 9
type input "novist"
click at [132, 232] on input "text" at bounding box center [123, 232] width 72 height 9
type input "everything"
click at [45, 240] on input "text" at bounding box center [57, 243] width 72 height 9
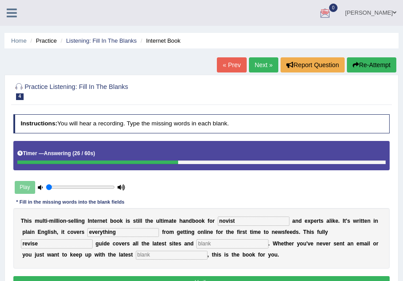
type input "revise"
click at [212, 242] on input "text" at bounding box center [232, 243] width 72 height 9
type input "frazes"
click at [166, 255] on input "text" at bounding box center [172, 255] width 72 height 9
type input "development"
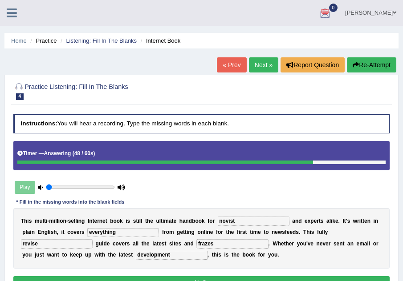
click at [221, 243] on input "frazes" at bounding box center [232, 243] width 72 height 9
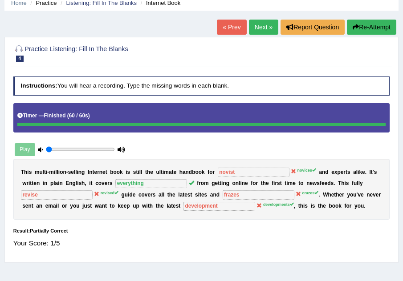
scroll to position [36, 0]
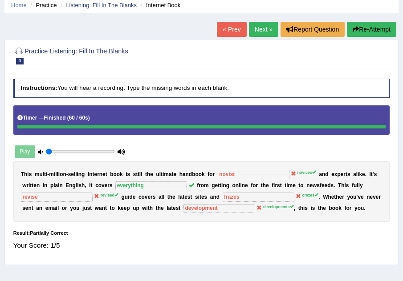
click at [370, 32] on button "Re-Attempt" at bounding box center [371, 29] width 49 height 15
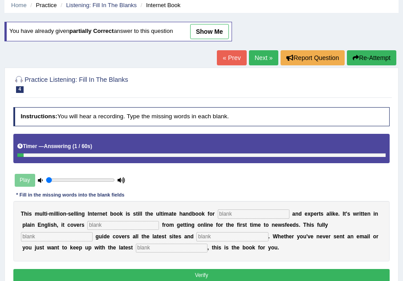
click at [251, 217] on input "text" at bounding box center [254, 214] width 72 height 9
type input "novises"
click at [143, 225] on input "text" at bounding box center [123, 225] width 72 height 9
type input "everything"
click at [70, 239] on input "text" at bounding box center [57, 236] width 72 height 9
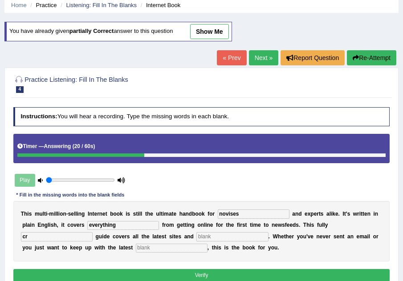
type input "c"
type input "revised"
click at [211, 239] on input "text" at bounding box center [232, 236] width 72 height 9
type input "crazes"
click at [171, 250] on input "text" at bounding box center [172, 248] width 72 height 9
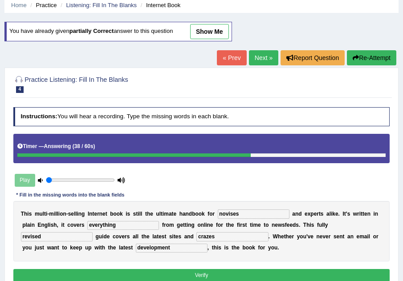
type input "development"
click at [180, 274] on button "Verify" at bounding box center [201, 275] width 377 height 13
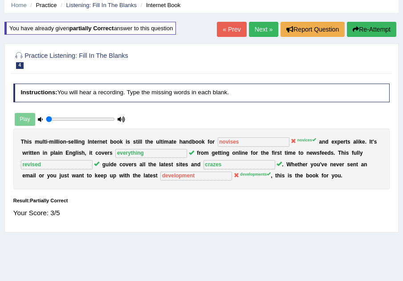
click at [258, 34] on link "Next »" at bounding box center [263, 29] width 29 height 15
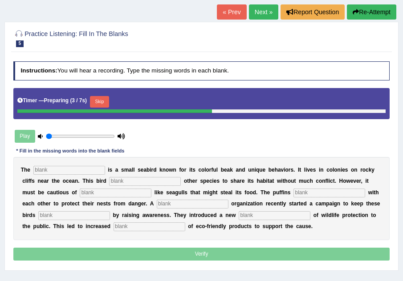
scroll to position [53, 0]
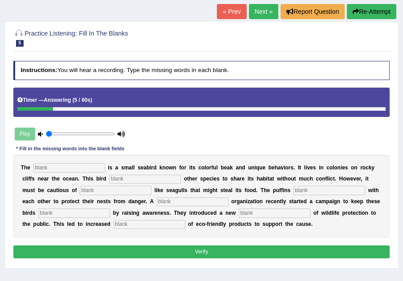
click at [48, 166] on input "text" at bounding box center [69, 167] width 72 height 9
type input "puffin"
click at [118, 181] on input "text" at bounding box center [145, 179] width 72 height 9
type input "allows"
click at [100, 190] on input "text" at bounding box center [116, 190] width 72 height 9
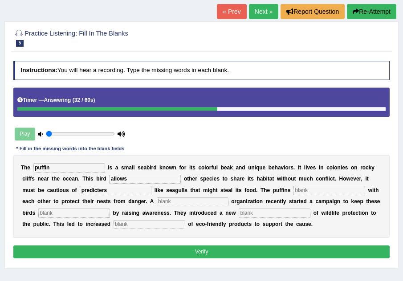
type input "predicters"
click at [184, 202] on input "text" at bounding box center [193, 202] width 72 height 9
type input "cooperate"
click at [70, 216] on input "text" at bounding box center [74, 213] width 72 height 9
type input "save"
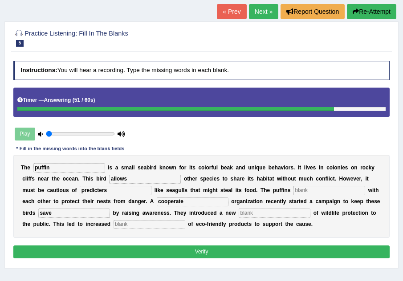
click at [165, 222] on input "text" at bounding box center [150, 224] width 72 height 9
type input "consumption"
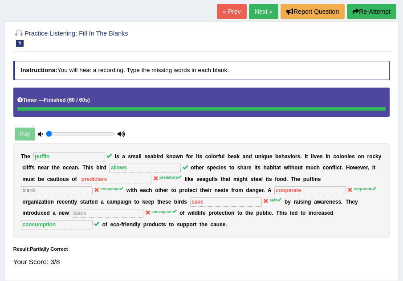
click at [374, 11] on button "Re-Attempt" at bounding box center [371, 11] width 49 height 15
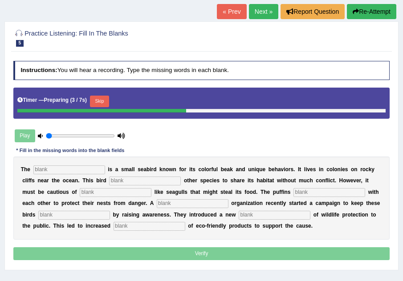
click at [69, 172] on input "text" at bounding box center [69, 170] width 72 height 9
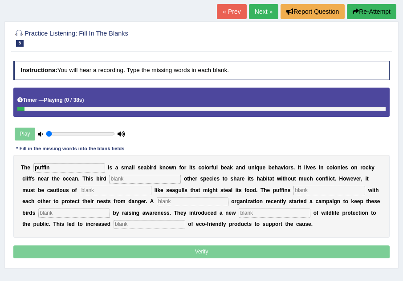
type input "puffin"
click at [122, 177] on input "text" at bounding box center [145, 179] width 72 height 9
type input "allows"
click at [109, 187] on input "text" at bounding box center [116, 190] width 72 height 9
type input "predators"
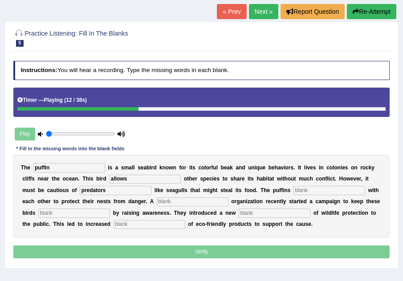
click at [309, 193] on input "text" at bounding box center [329, 190] width 72 height 9
type input "cooperate"
click at [207, 205] on input "text" at bounding box center [193, 202] width 72 height 9
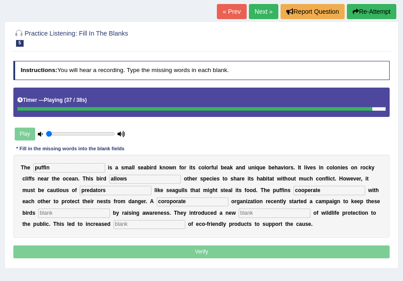
type input "coroporate"
click at [109, 215] on input "text" at bounding box center [74, 213] width 72 height 9
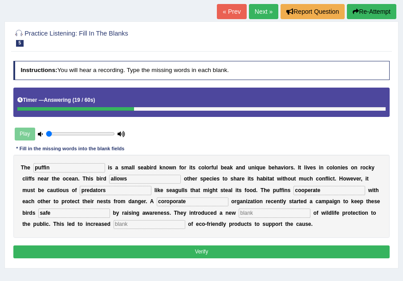
type input "safe"
click at [185, 226] on input "text" at bounding box center [150, 224] width 72 height 9
click at [272, 213] on input "text" at bounding box center [275, 213] width 72 height 9
type input "corporate"
click at [185, 224] on input "text" at bounding box center [150, 224] width 72 height 9
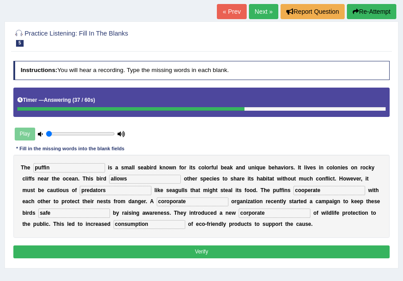
type input "consumption"
click at [203, 252] on button "Verify" at bounding box center [201, 252] width 377 height 13
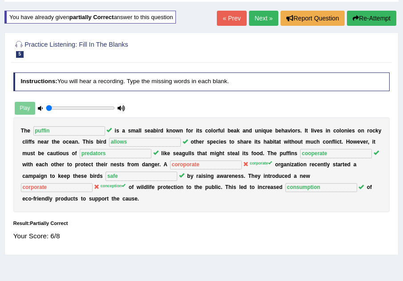
scroll to position [46, 0]
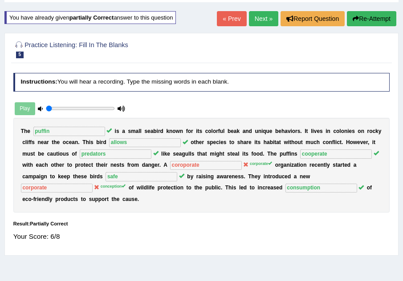
click at [360, 18] on button "Re-Attempt" at bounding box center [371, 18] width 49 height 15
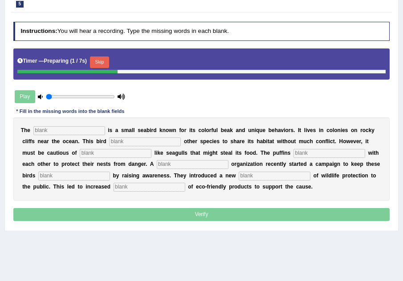
scroll to position [135, 0]
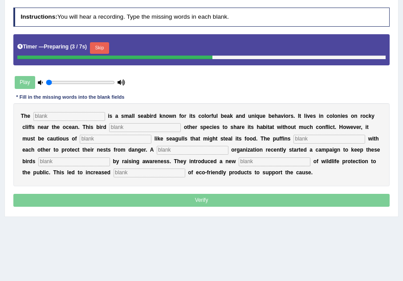
click at [81, 117] on input "text" at bounding box center [69, 116] width 72 height 9
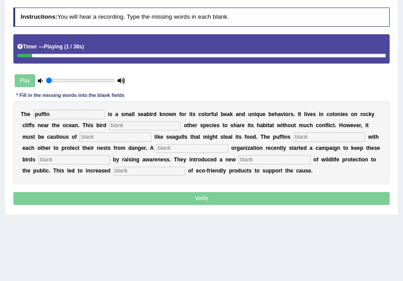
type input "puffin"
click at [119, 121] on div "T h e puffin i s a s m a l l s e a b i r d k n o w n f o r i t s c o l o r f u …" at bounding box center [201, 142] width 377 height 83
click at [125, 130] on input "text" at bounding box center [145, 126] width 72 height 9
type input "allows"
click at [122, 137] on input "text" at bounding box center [116, 137] width 72 height 9
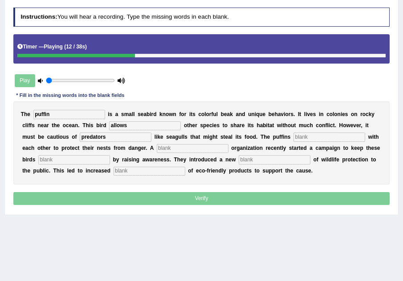
type input "predators"
click at [306, 137] on input "text" at bounding box center [329, 137] width 72 height 9
type input "cooperate"
click at [197, 149] on input "text" at bounding box center [193, 148] width 72 height 9
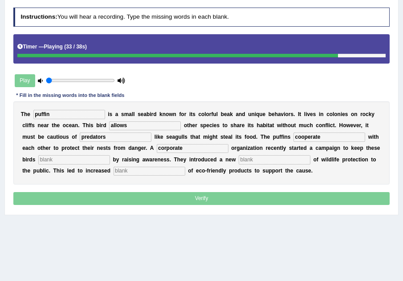
type input "corporate"
click at [110, 162] on input "text" at bounding box center [74, 159] width 72 height 9
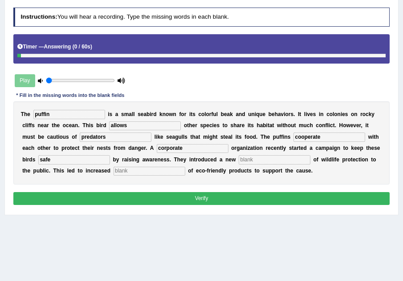
type input "safe"
click at [284, 157] on input "text" at bounding box center [275, 159] width 72 height 9
type input "conception"
click at [185, 174] on input "text" at bounding box center [150, 171] width 72 height 9
type input "consumption"
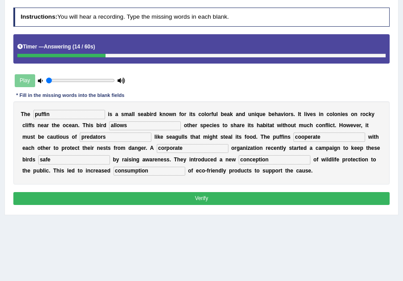
click at [200, 196] on button "Verify" at bounding box center [201, 198] width 377 height 13
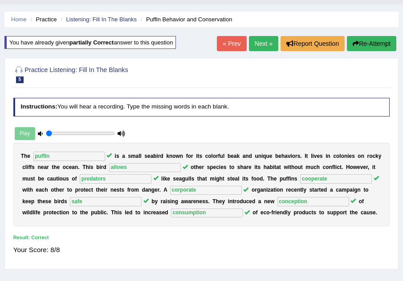
scroll to position [4, 0]
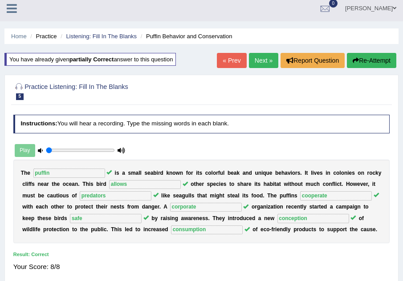
click at [255, 58] on link "Next »" at bounding box center [263, 60] width 29 height 15
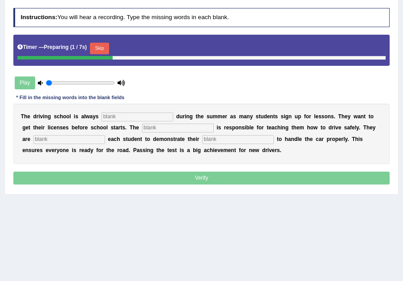
scroll to position [107, 0]
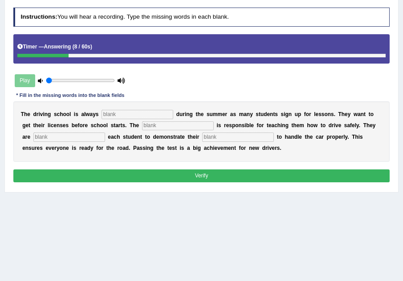
click at [130, 118] on input "text" at bounding box center [137, 114] width 72 height 9
type input "busy"
click at [156, 124] on input "text" at bounding box center [178, 126] width 72 height 9
type input "instructor"
click at [90, 137] on input "text" at bounding box center [69, 137] width 72 height 9
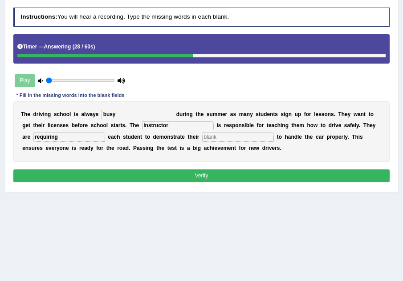
type input "requiring"
click at [220, 137] on input "text" at bounding box center [238, 137] width 72 height 9
type input "ability"
click at [244, 174] on button "Verify" at bounding box center [201, 176] width 377 height 13
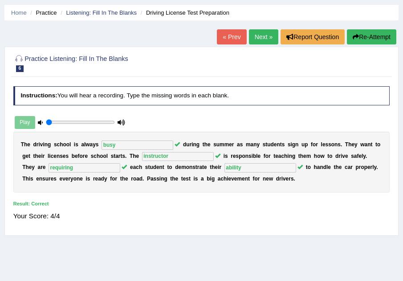
scroll to position [18, 0]
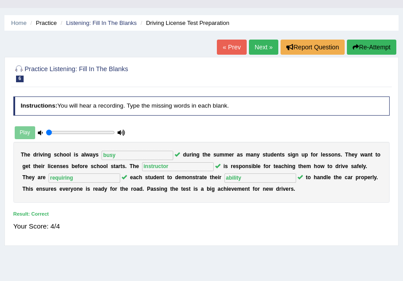
click at [254, 50] on link "Next »" at bounding box center [263, 47] width 29 height 15
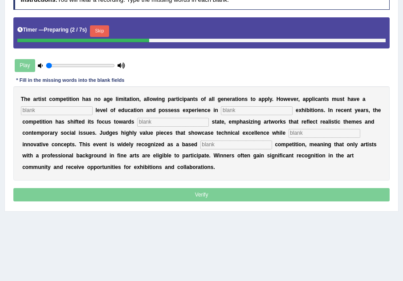
scroll to position [125, 0]
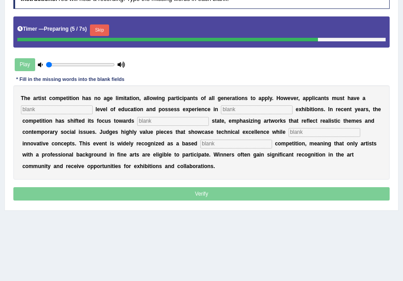
click at [55, 109] on input "text" at bounding box center [57, 109] width 72 height 9
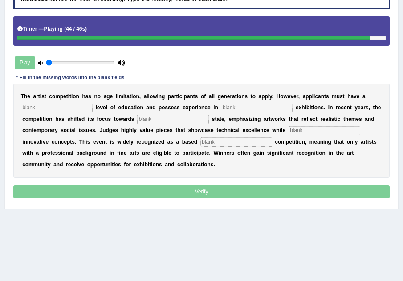
click at [23, 61] on div "Play" at bounding box center [70, 62] width 114 height 19
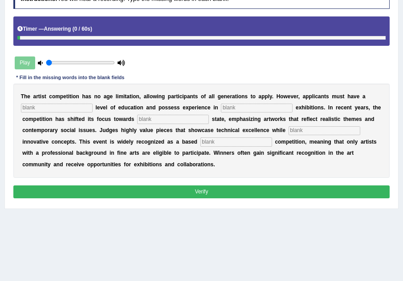
click at [58, 43] on div "Timer — Answering ( 0 / 60s )" at bounding box center [201, 30] width 377 height 29
drag, startPoint x: 29, startPoint y: 65, endPoint x: 43, endPoint y: 57, distance: 16.4
click at [43, 57] on div "Play" at bounding box center [70, 62] width 114 height 19
click at [50, 109] on input "text" at bounding box center [57, 108] width 72 height 9
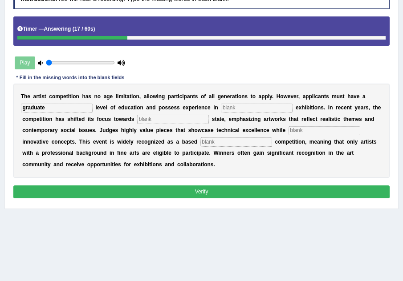
type input "graduate"
click at [231, 109] on input "text" at bounding box center [257, 108] width 72 height 9
type input "sculpture"
click at [164, 121] on input "text" at bounding box center [173, 119] width 72 height 9
click at [314, 130] on input "text" at bounding box center [324, 130] width 72 height 9
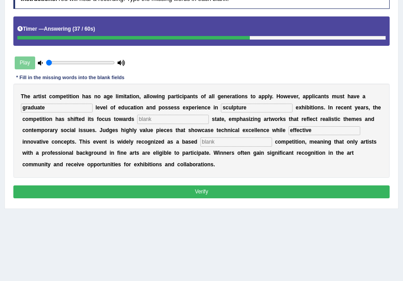
type input "effective"
click at [191, 122] on input "text" at bounding box center [173, 119] width 72 height 9
click at [223, 145] on input "text" at bounding box center [236, 142] width 72 height 9
type input "on"
click at [193, 121] on input "text" at bounding box center [173, 119] width 72 height 9
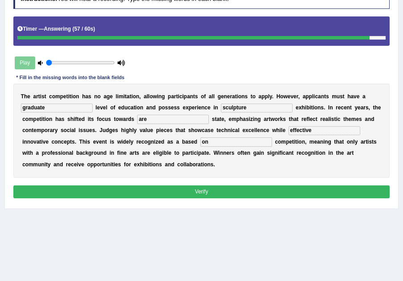
type input "are"
click at [186, 191] on button "Verify" at bounding box center [201, 192] width 377 height 13
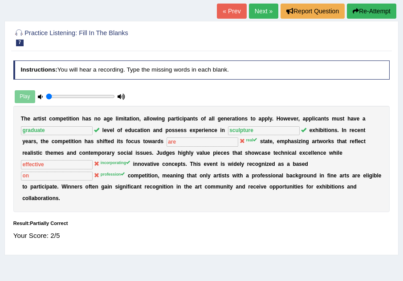
scroll to position [53, 0]
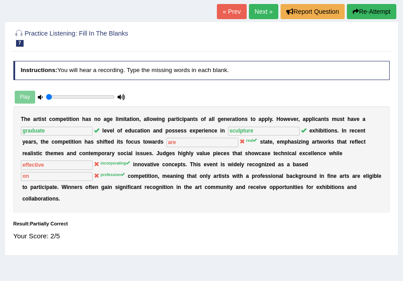
click at [372, 10] on button "Re-Attempt" at bounding box center [371, 11] width 49 height 15
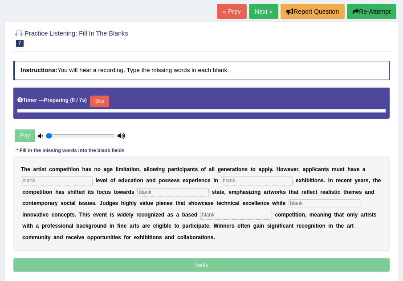
scroll to position [82, 0]
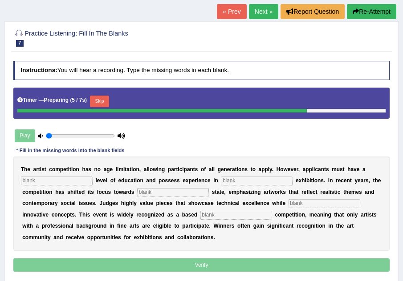
click at [58, 178] on input "text" at bounding box center [57, 181] width 72 height 9
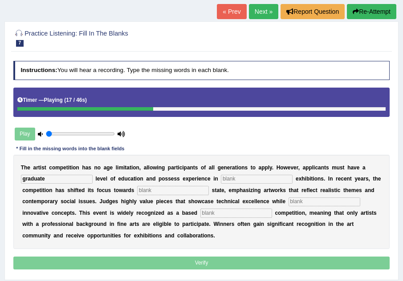
type input "graduate"
click at [161, 190] on input "text" at bounding box center [173, 190] width 72 height 9
type input "real"
click at [324, 205] on input "text" at bounding box center [324, 202] width 72 height 9
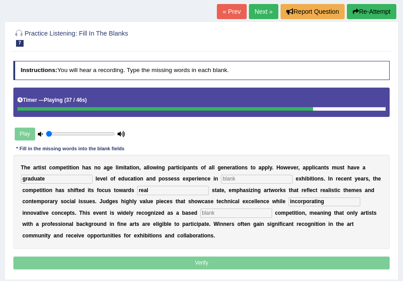
type input "incorporating"
click at [219, 212] on input "text" at bounding box center [236, 213] width 72 height 9
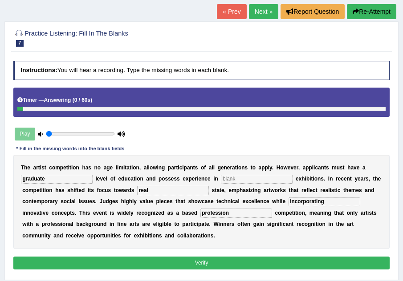
type input "profession"
click at [238, 176] on input "text" at bounding box center [257, 179] width 72 height 9
type input "sculpture"
click at [252, 263] on button "Verify" at bounding box center [201, 263] width 377 height 13
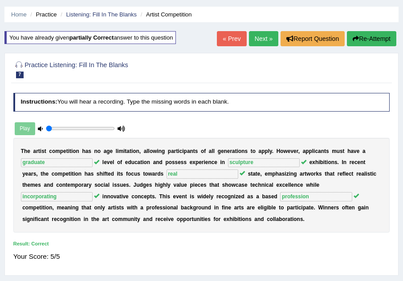
scroll to position [11, 0]
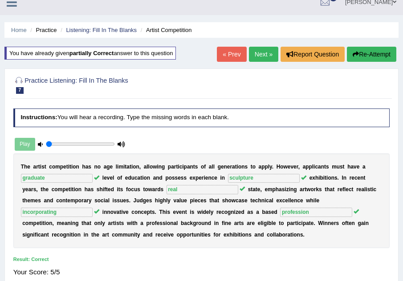
click at [256, 54] on link "Next »" at bounding box center [263, 54] width 29 height 15
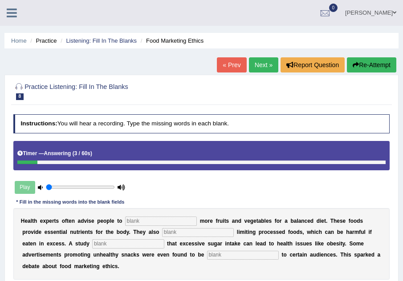
click at [133, 221] on input "text" at bounding box center [161, 221] width 72 height 9
type input "consume"
click at [174, 235] on input "text" at bounding box center [198, 232] width 72 height 9
type input "recommended"
click at [124, 247] on input "text" at bounding box center [128, 243] width 72 height 9
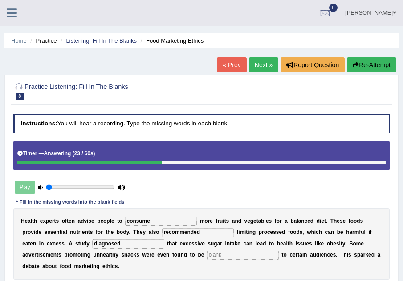
type input "diagnosed"
click at [215, 251] on input "text" at bounding box center [243, 255] width 72 height 9
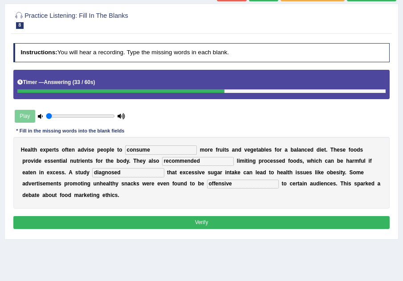
scroll to position [77, 0]
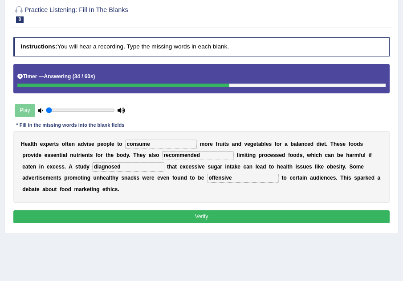
type input "offensive"
click at [259, 218] on button "Verify" at bounding box center [201, 217] width 377 height 13
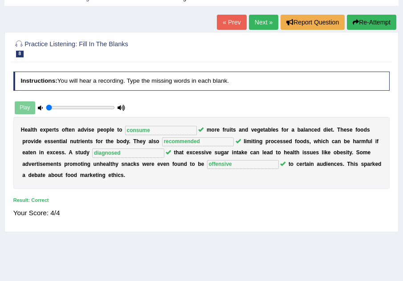
scroll to position [41, 0]
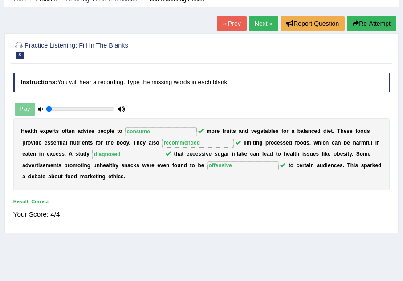
click at [260, 28] on link "Next »" at bounding box center [263, 23] width 29 height 15
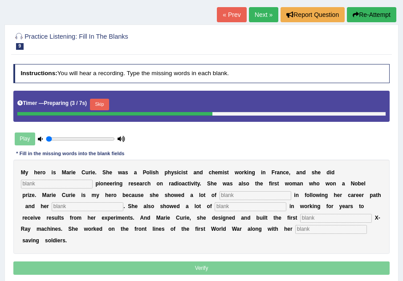
scroll to position [53, 0]
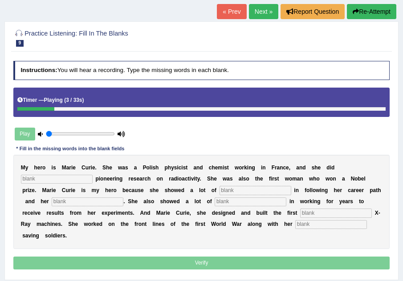
click at [46, 177] on input "text" at bounding box center [57, 179] width 72 height 9
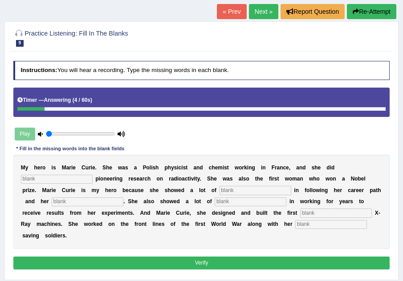
click at [46, 177] on input "text" at bounding box center [57, 179] width 72 height 9
click at [46, 181] on input "text" at bounding box center [57, 179] width 72 height 9
type input "conducted"
click at [239, 191] on input "text" at bounding box center [255, 190] width 72 height 9
type input "patience"
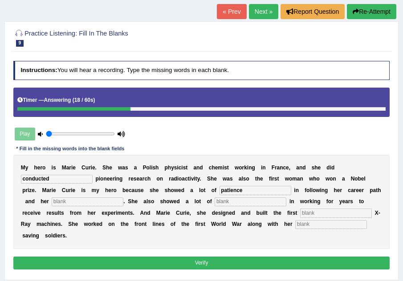
click at [96, 203] on input "text" at bounding box center [88, 202] width 72 height 9
click at [300, 218] on input "text" at bounding box center [336, 213] width 72 height 9
click at [140, 264] on button "Verify" at bounding box center [201, 263] width 377 height 13
click at [171, 266] on button "Verify" at bounding box center [201, 263] width 377 height 13
click at [251, 202] on input "text" at bounding box center [251, 202] width 72 height 9
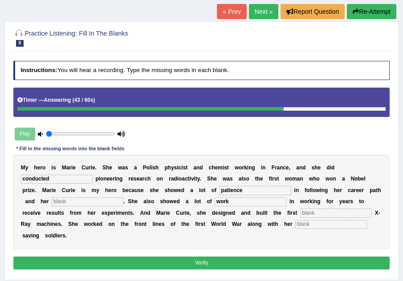
type input "work"
click at [90, 200] on input "text" at bounding box center [88, 202] width 72 height 9
type input "intelligience"
click at [300, 218] on input "text" at bounding box center [336, 213] width 72 height 9
type input "e"
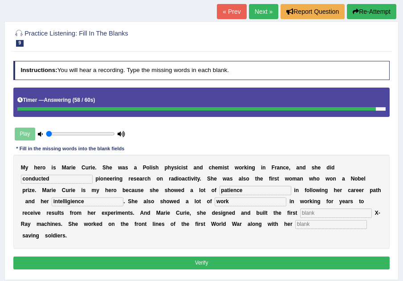
type input "r"
type input "ev"
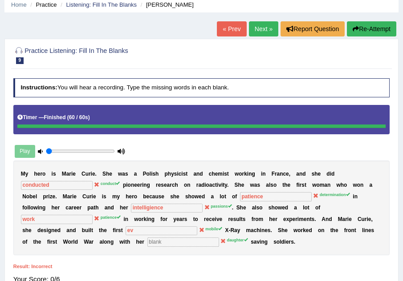
scroll to position [36, 0]
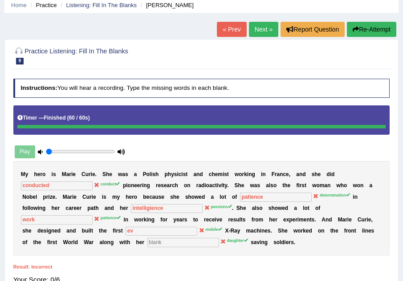
click at [368, 28] on button "Re-Attempt" at bounding box center [371, 29] width 49 height 15
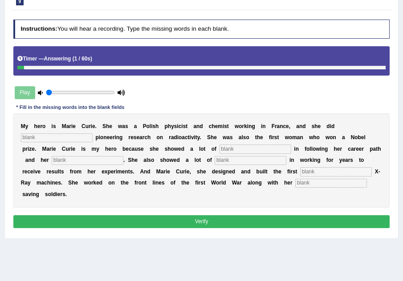
scroll to position [107, 0]
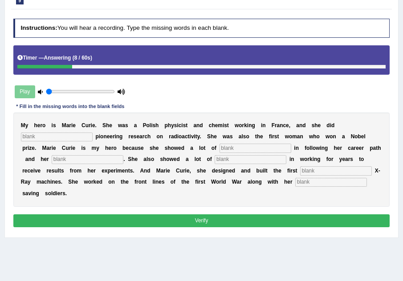
click at [61, 142] on input "text" at bounding box center [57, 137] width 72 height 9
type input "conduct"
click at [225, 153] on input "text" at bounding box center [255, 148] width 72 height 9
type input "determination"
click at [121, 164] on input "text" at bounding box center [88, 159] width 72 height 9
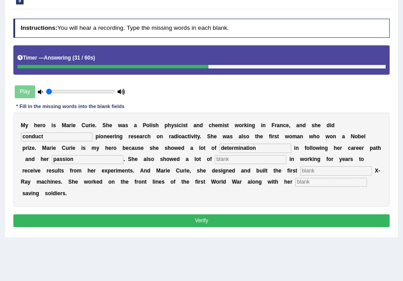
type input "passion"
click at [246, 164] on input "text" at bounding box center [251, 159] width 72 height 9
type input "patient"
click at [300, 175] on input "text" at bounding box center [336, 170] width 72 height 9
type input "mobile"
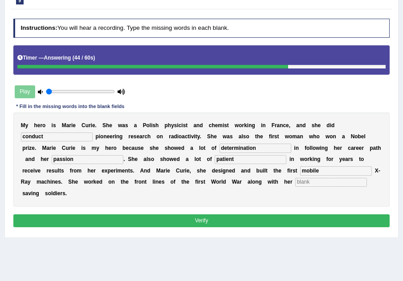
click at [295, 187] on input "text" at bounding box center [331, 182] width 72 height 9
type input "daughter"
click at [113, 227] on button "Verify" at bounding box center [201, 221] width 377 height 13
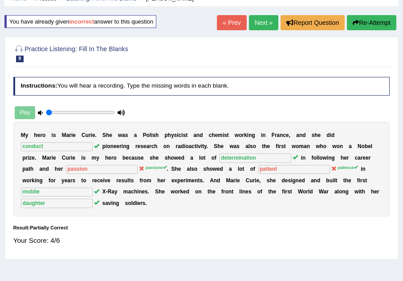
scroll to position [29, 0]
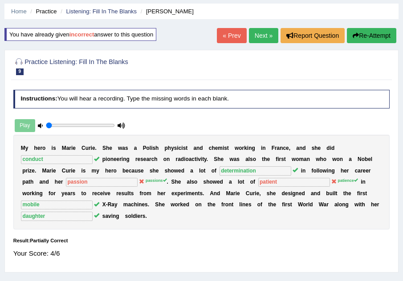
click at [255, 32] on link "Next »" at bounding box center [263, 35] width 29 height 15
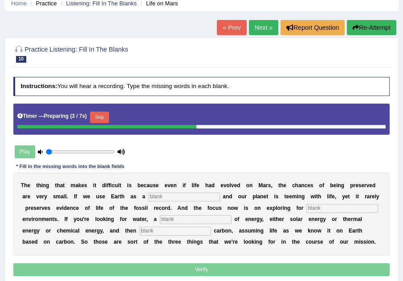
scroll to position [36, 0]
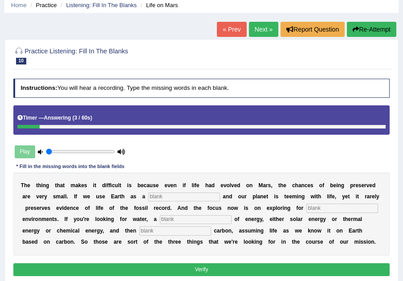
click at [170, 195] on input "text" at bounding box center [184, 197] width 72 height 9
type input "referrence"
click at [306, 213] on input "text" at bounding box center [342, 208] width 72 height 9
type input "happiable"
click at [231, 219] on input "text" at bounding box center [196, 219] width 72 height 9
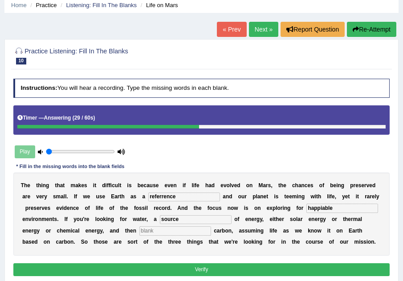
type input "source"
click at [211, 227] on input "text" at bounding box center [175, 231] width 72 height 9
type input "chemical"
click at [220, 276] on button "Verify" at bounding box center [201, 270] width 377 height 13
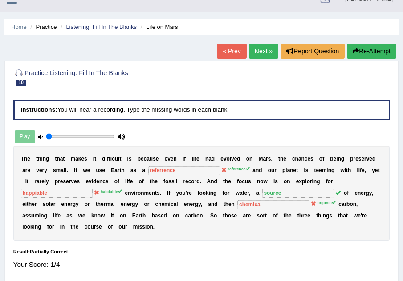
scroll to position [0, 0]
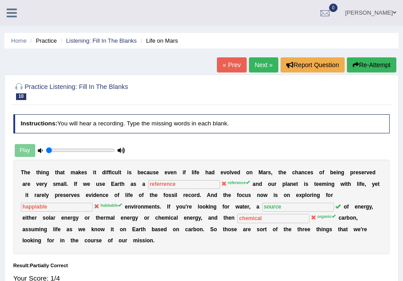
click at [363, 64] on button "Re-Attempt" at bounding box center [371, 64] width 49 height 15
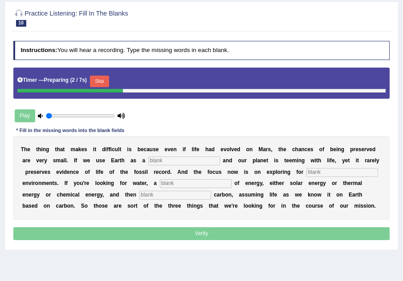
scroll to position [125, 0]
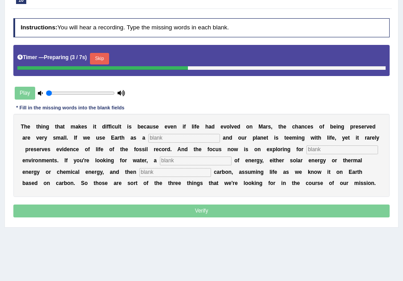
click at [157, 140] on input "text" at bounding box center [184, 138] width 72 height 9
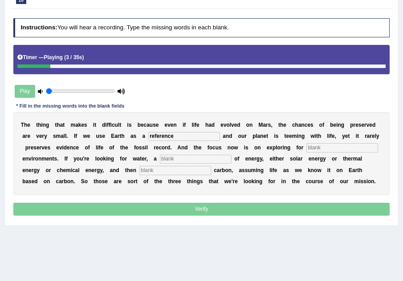
type input "reference"
click at [306, 152] on input "text" at bounding box center [342, 147] width 72 height 9
type input "habitable"
click at [231, 159] on input "text" at bounding box center [196, 159] width 72 height 9
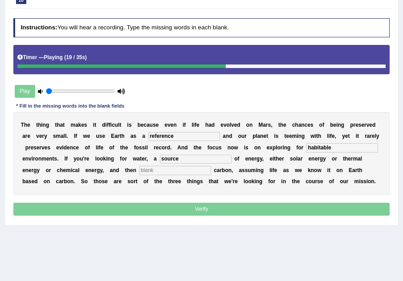
type input "source"
click at [211, 172] on input "text" at bounding box center [175, 170] width 72 height 9
type input "organic"
click at [200, 222] on div "Instructions: You will hear a recording. Type the missing words in each blank. …" at bounding box center [201, 118] width 380 height 207
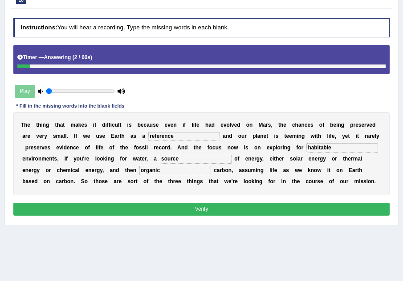
click at [202, 216] on button "Verify" at bounding box center [201, 209] width 377 height 13
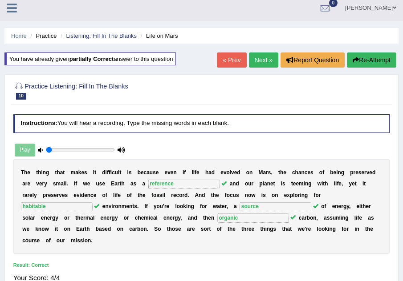
scroll to position [0, 0]
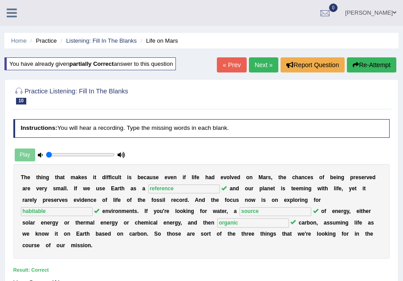
click at [256, 64] on link "Next »" at bounding box center [263, 64] width 29 height 15
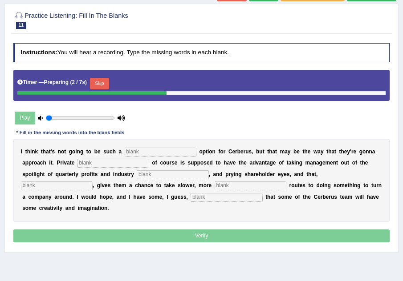
scroll to position [89, 0]
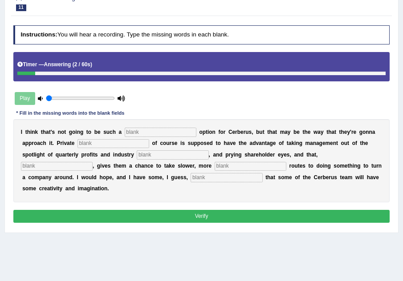
click at [146, 134] on input "text" at bounding box center [161, 132] width 72 height 9
type input "v"
type input "viable"
click at [104, 144] on input "text" at bounding box center [113, 143] width 72 height 9
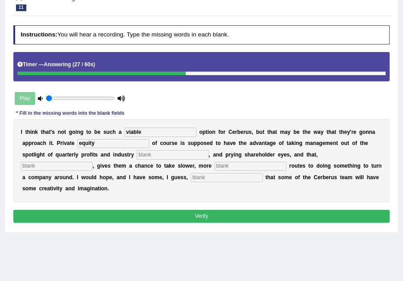
type input "equity"
click at [165, 157] on input "text" at bounding box center [173, 154] width 72 height 9
type input "entries"
click at [83, 168] on input "text" at bounding box center [57, 166] width 72 height 9
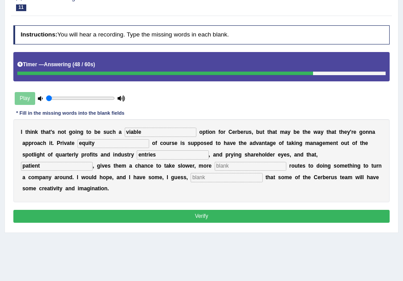
type input "patient"
click at [238, 167] on input "text" at bounding box center [251, 166] width 72 height 9
click at [224, 180] on input "text" at bounding box center [227, 177] width 72 height 9
type input "optism"
click at [235, 168] on input "text" at bounding box center [251, 166] width 72 height 9
